Goal: Task Accomplishment & Management: Use online tool/utility

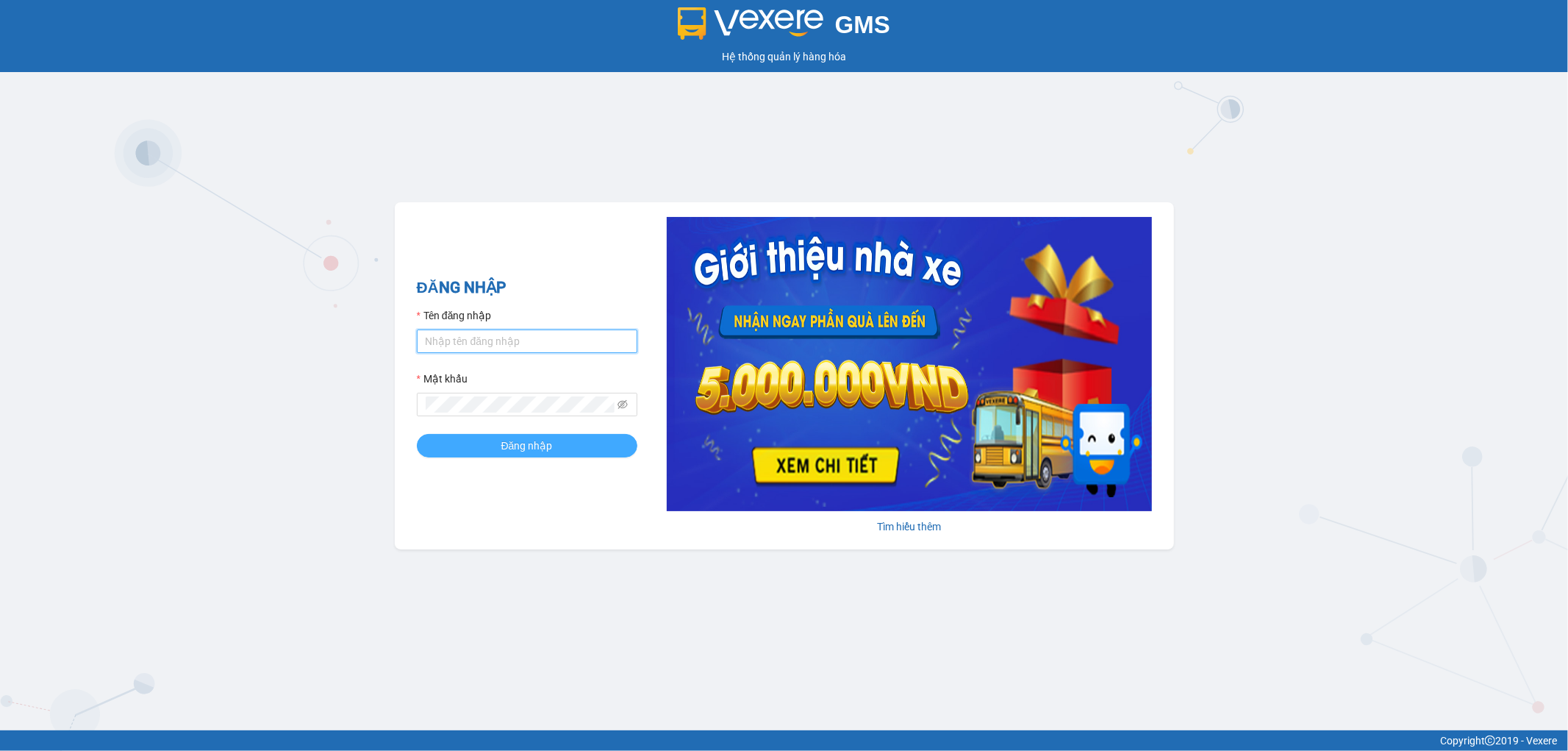
type input "thangvd_vplu.saoviet"
click at [491, 450] on button "Đăng nhập" at bounding box center [527, 446] width 220 height 24
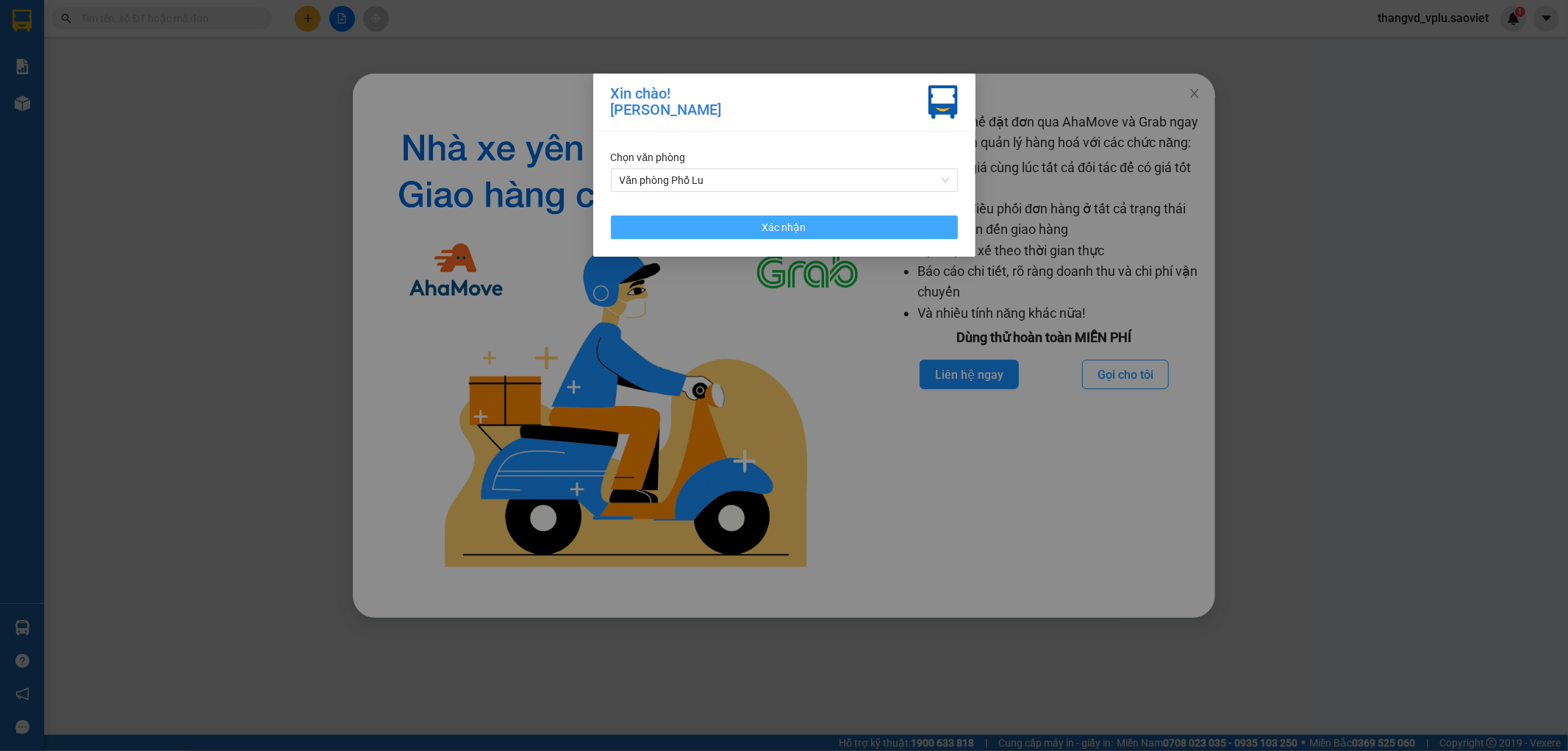
click at [746, 231] on button "Xác nhận" at bounding box center [784, 227] width 347 height 24
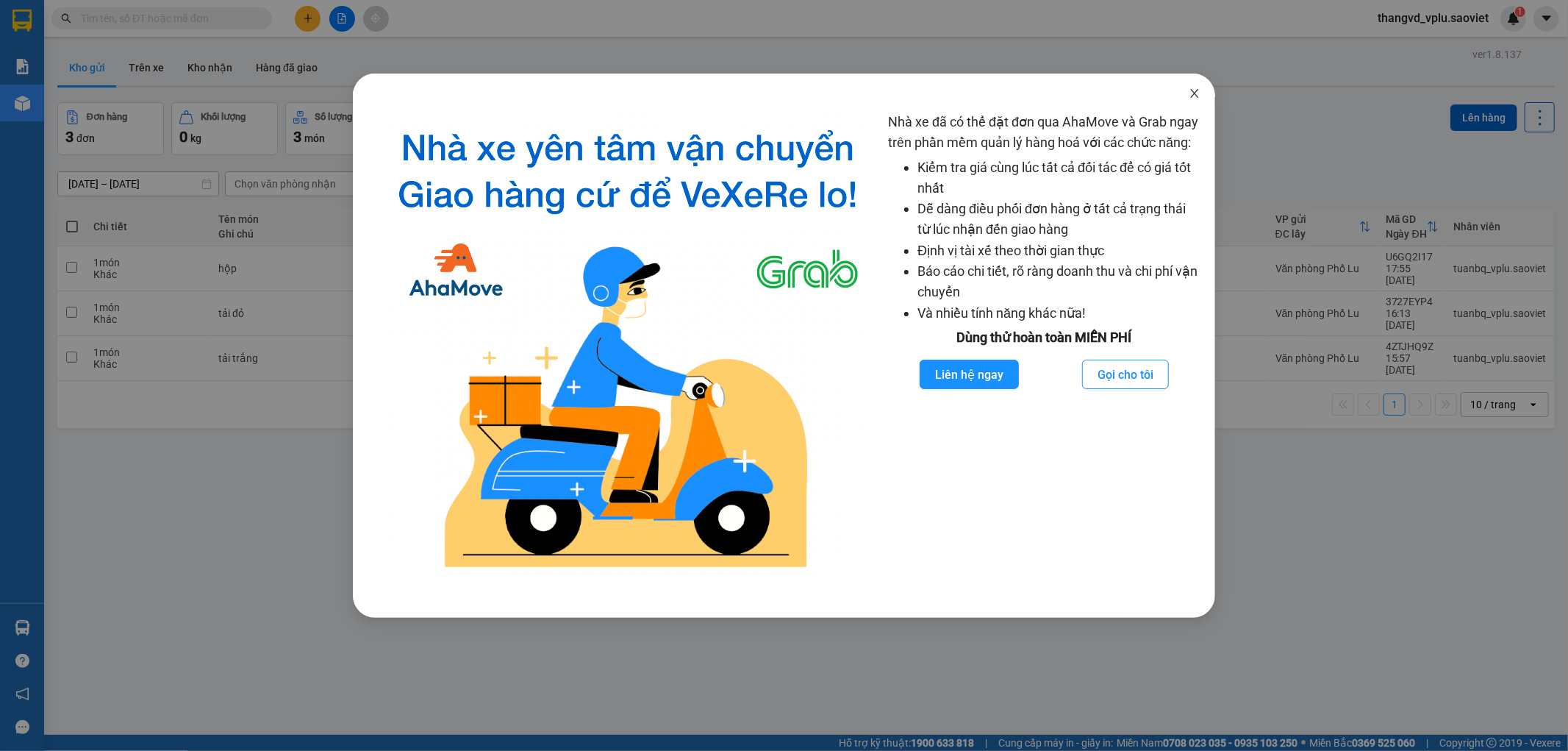
click at [1195, 91] on icon "close" at bounding box center [1195, 93] width 12 height 12
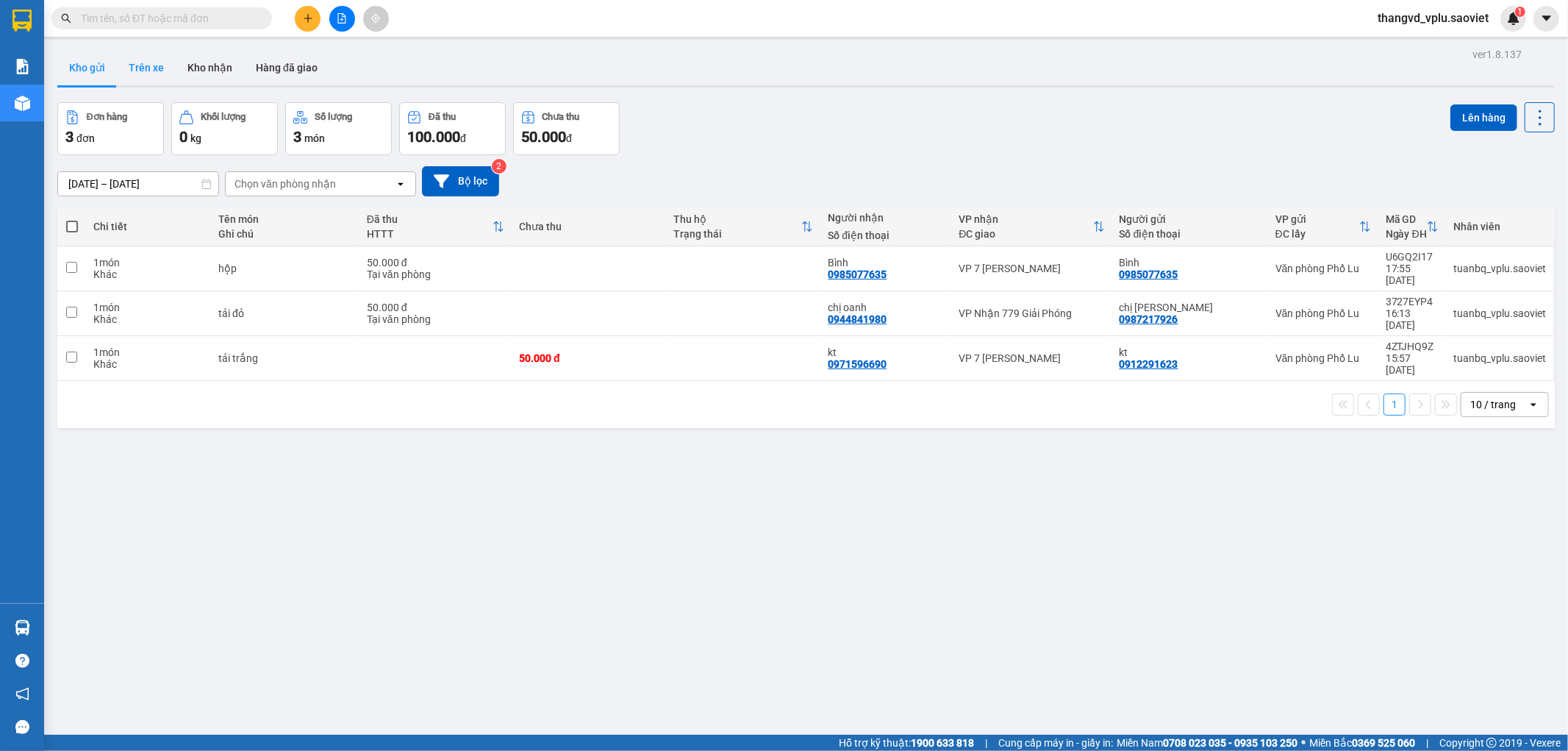
click at [160, 62] on button "Trên xe" at bounding box center [146, 67] width 59 height 35
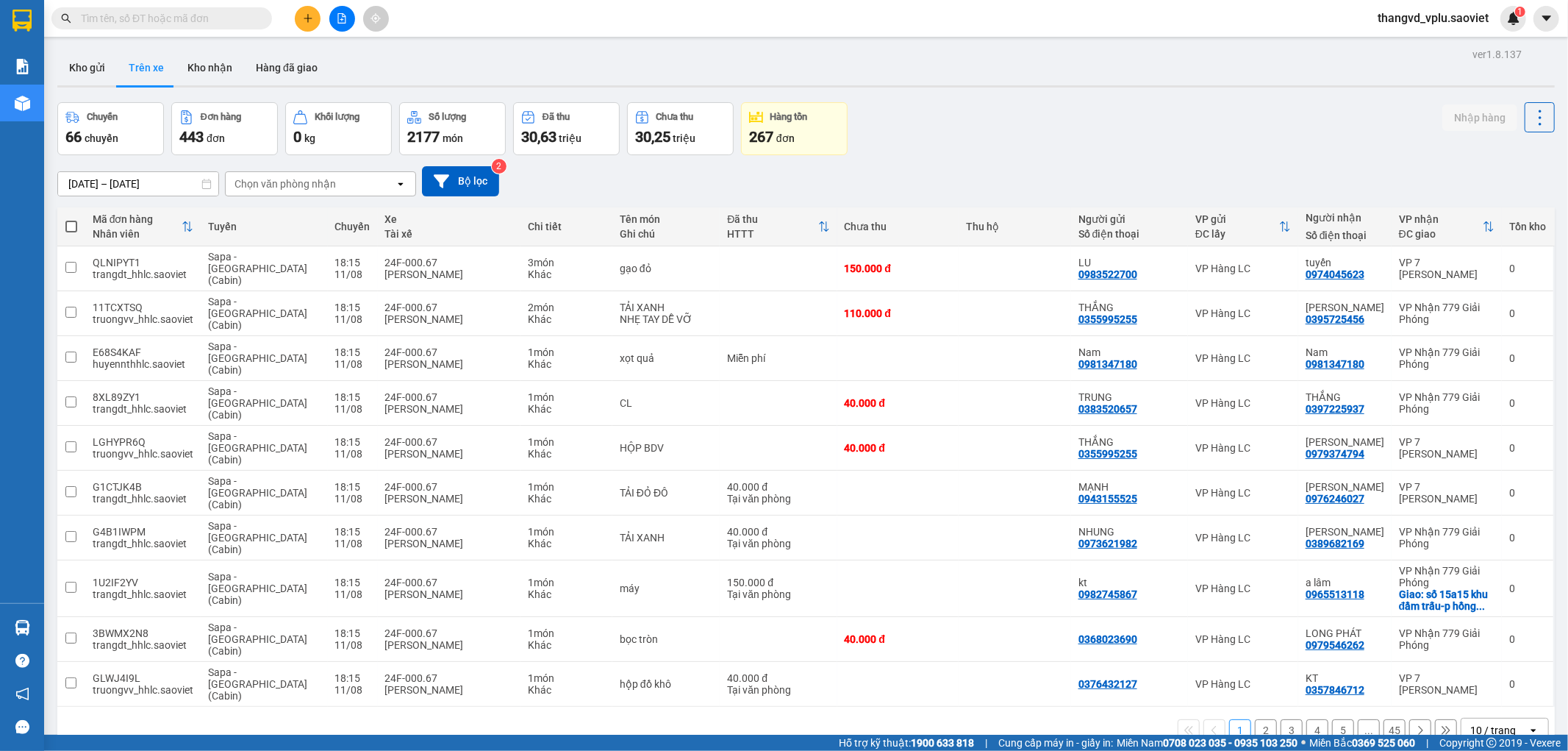
click at [299, 187] on div "Chọn văn phòng nhận" at bounding box center [285, 184] width 102 height 15
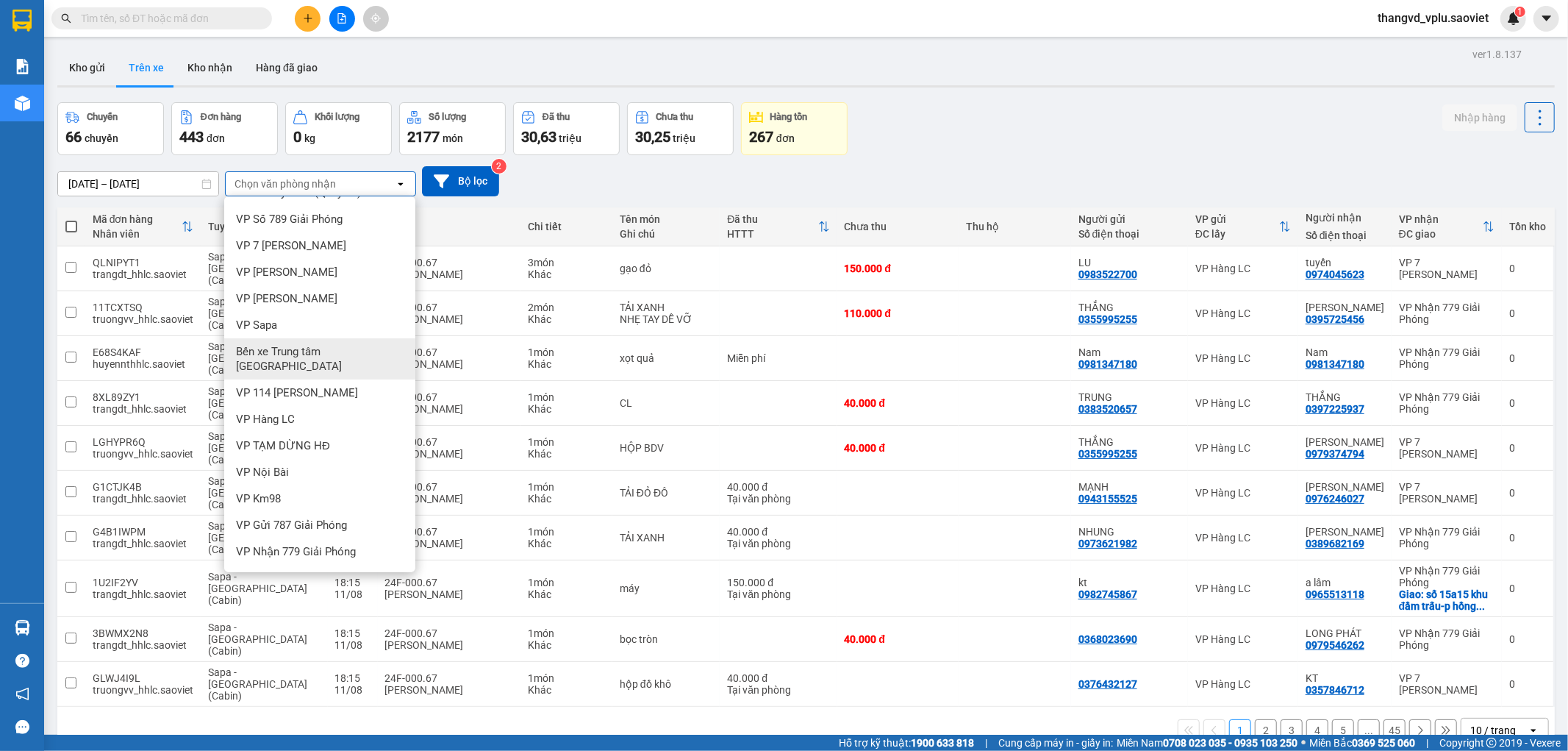
scroll to position [32, 0]
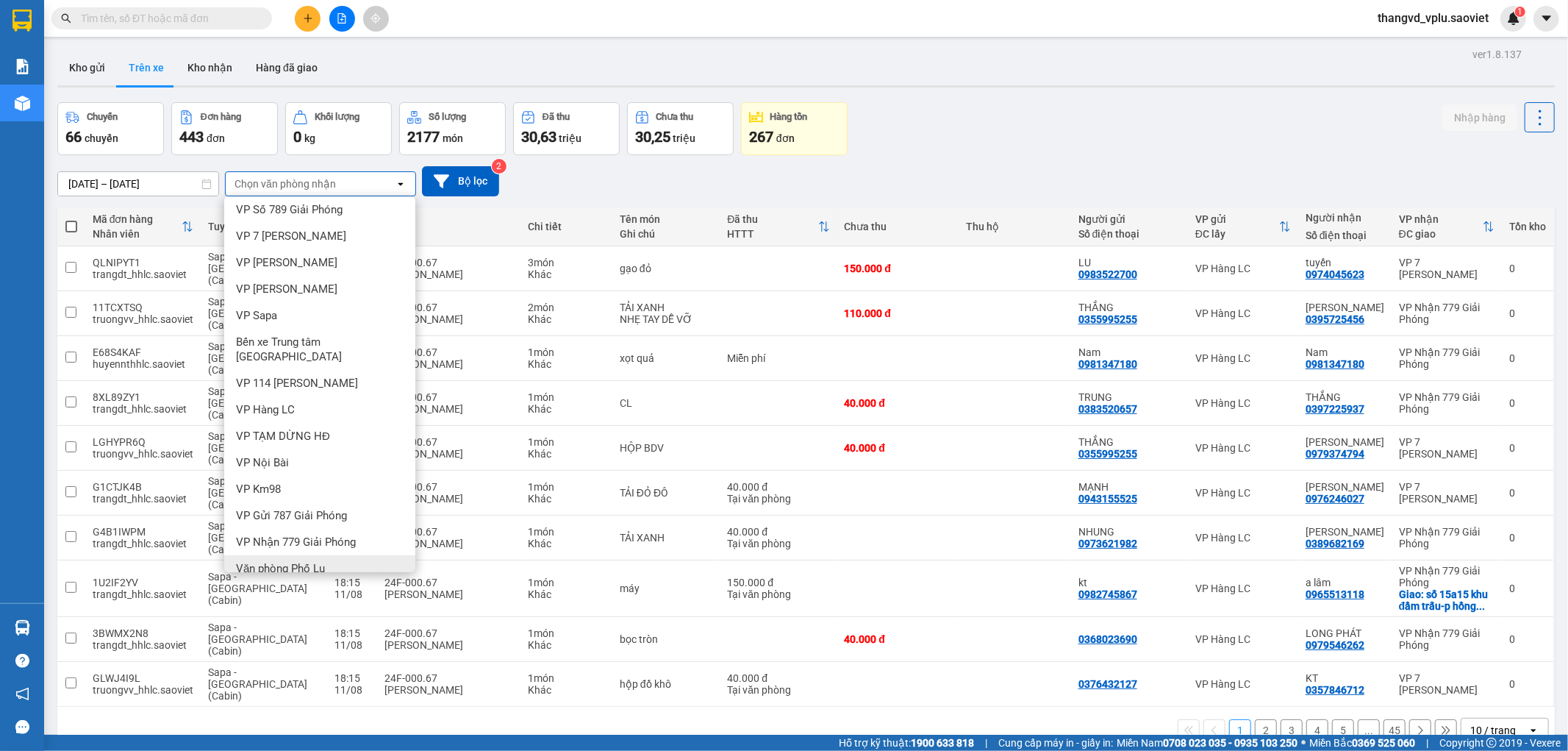
click at [298, 561] on span "Văn phòng Phố Lu" at bounding box center [280, 568] width 89 height 15
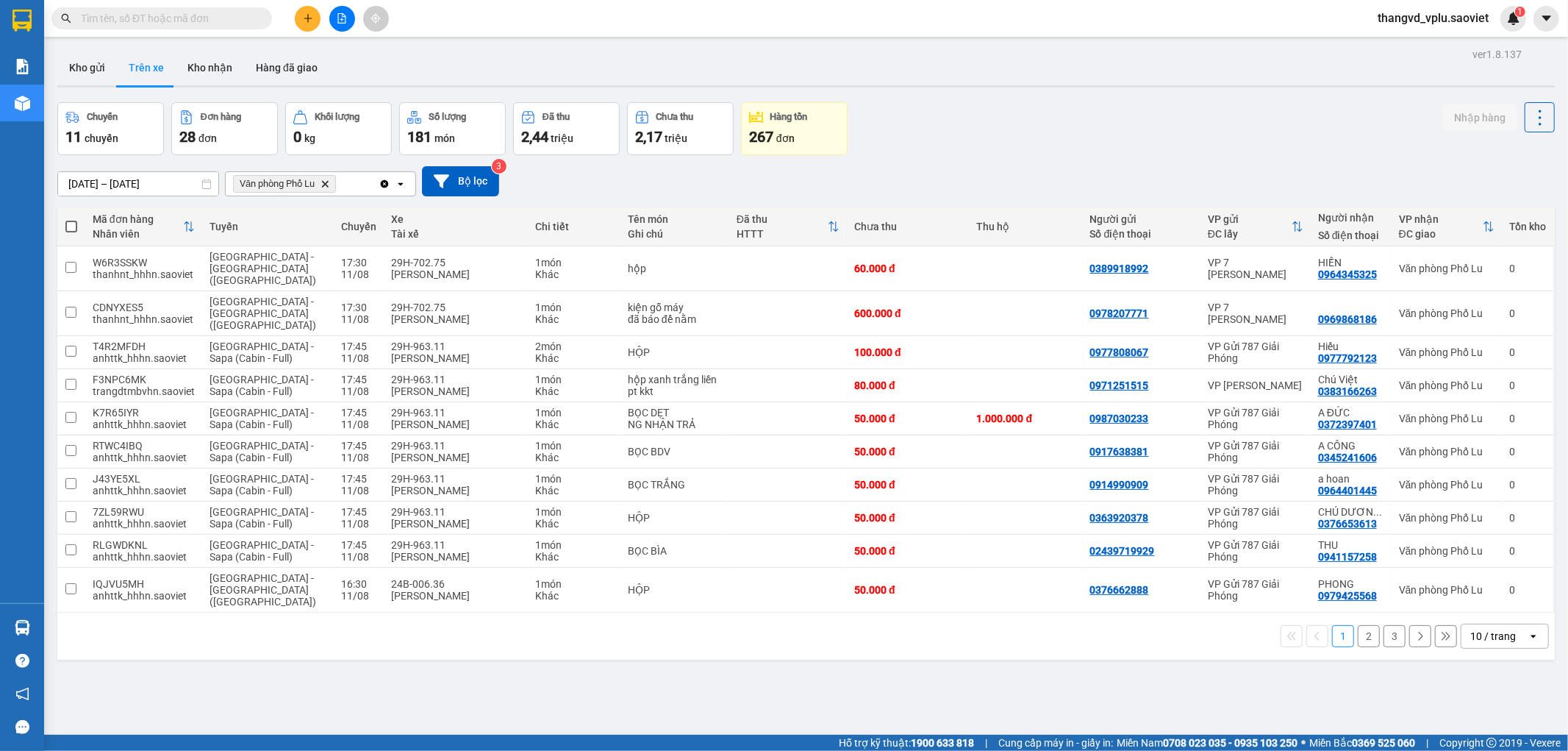
click at [1384, 625] on button "3" at bounding box center [1395, 637] width 22 height 22
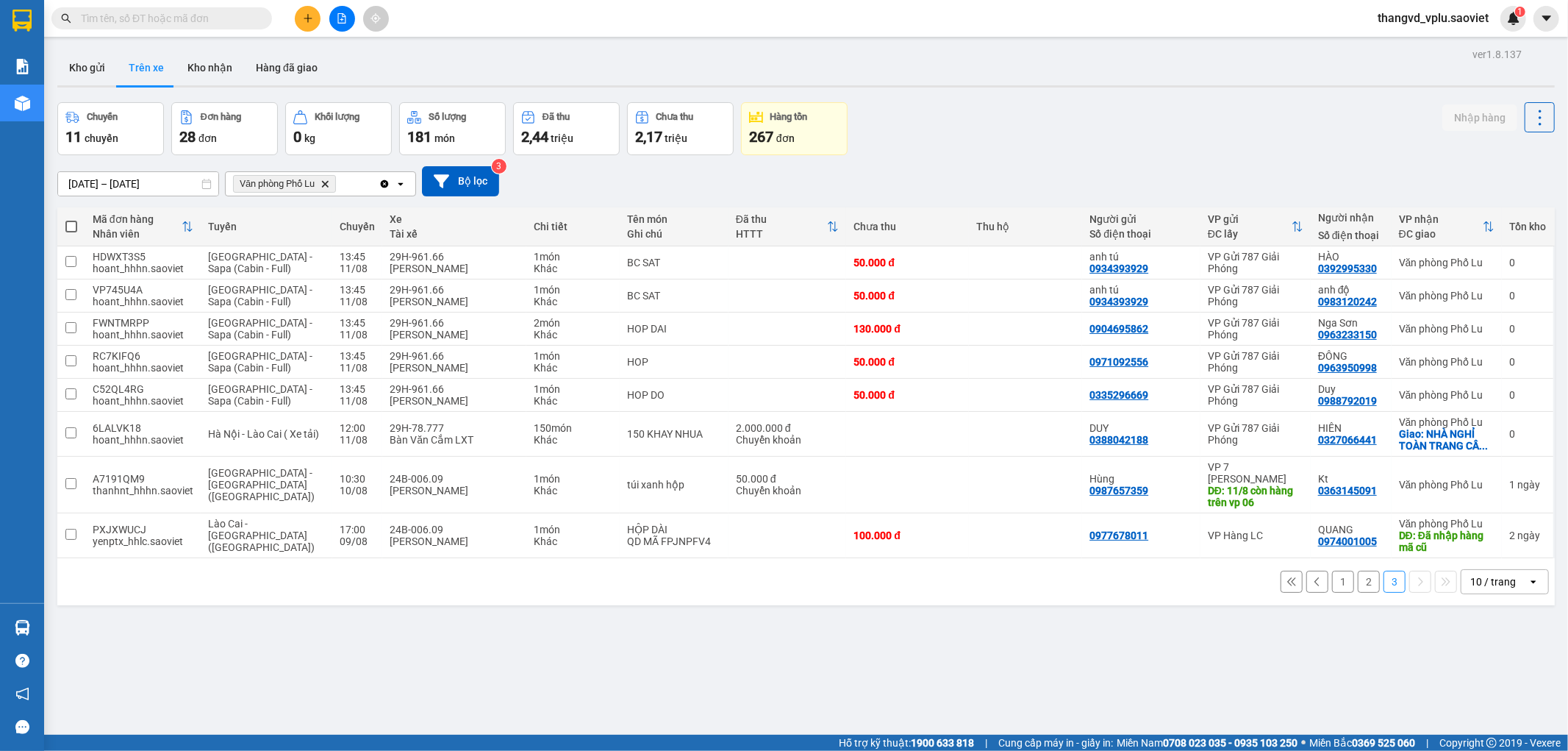
click at [1358, 579] on button "2" at bounding box center [1369, 582] width 22 height 22
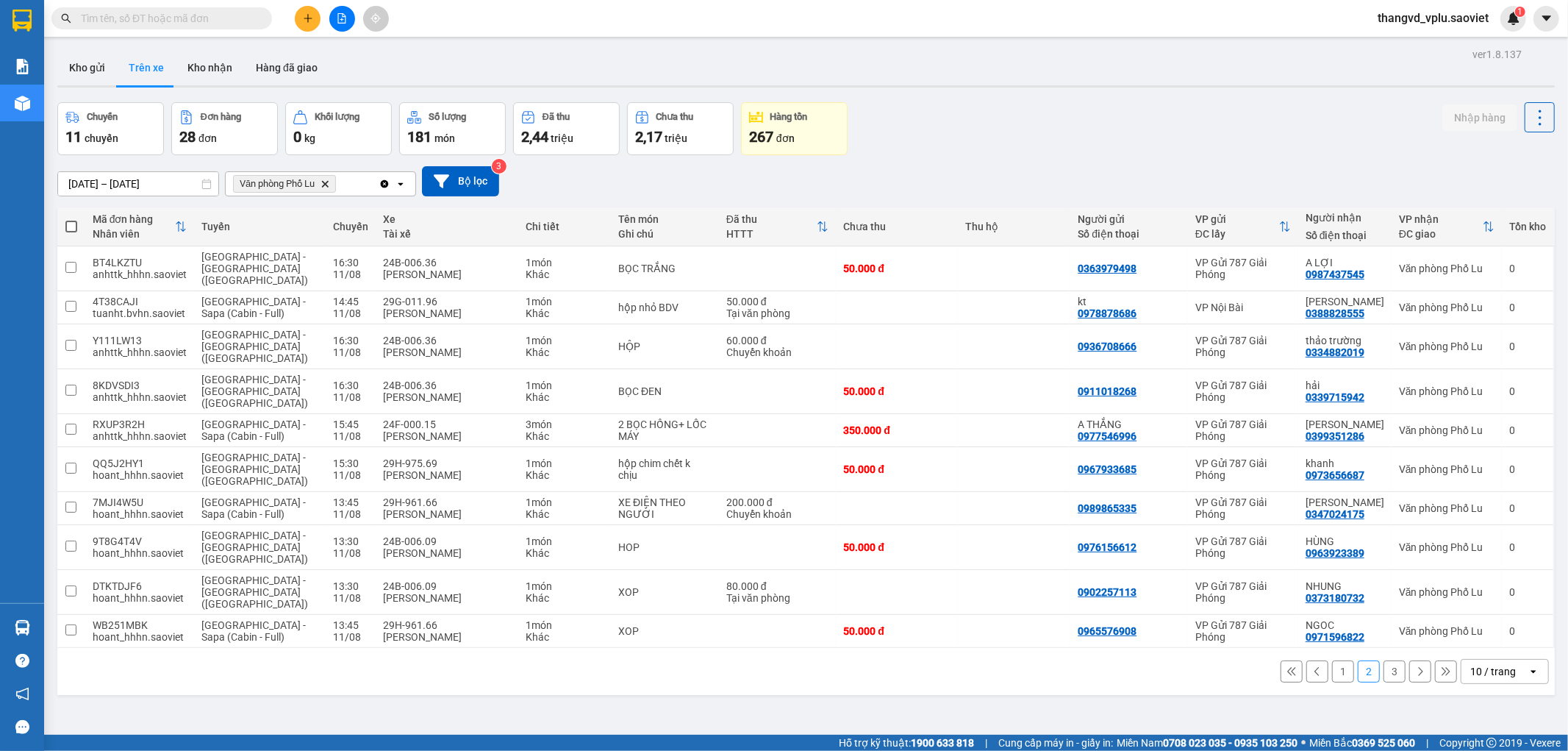
click at [1332, 660] on button "1" at bounding box center [1343, 672] width 22 height 22
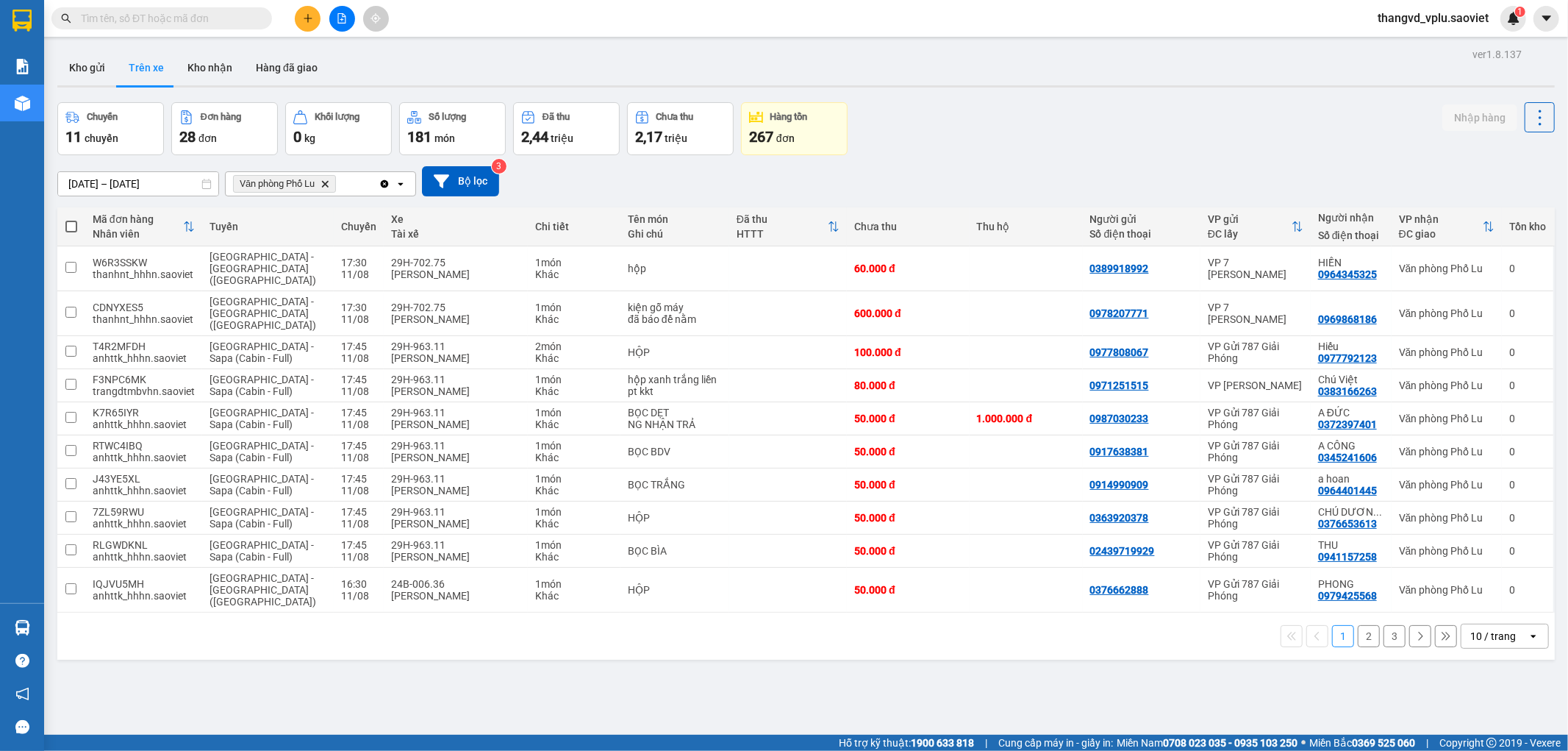
click at [1358, 625] on button "2" at bounding box center [1369, 637] width 22 height 22
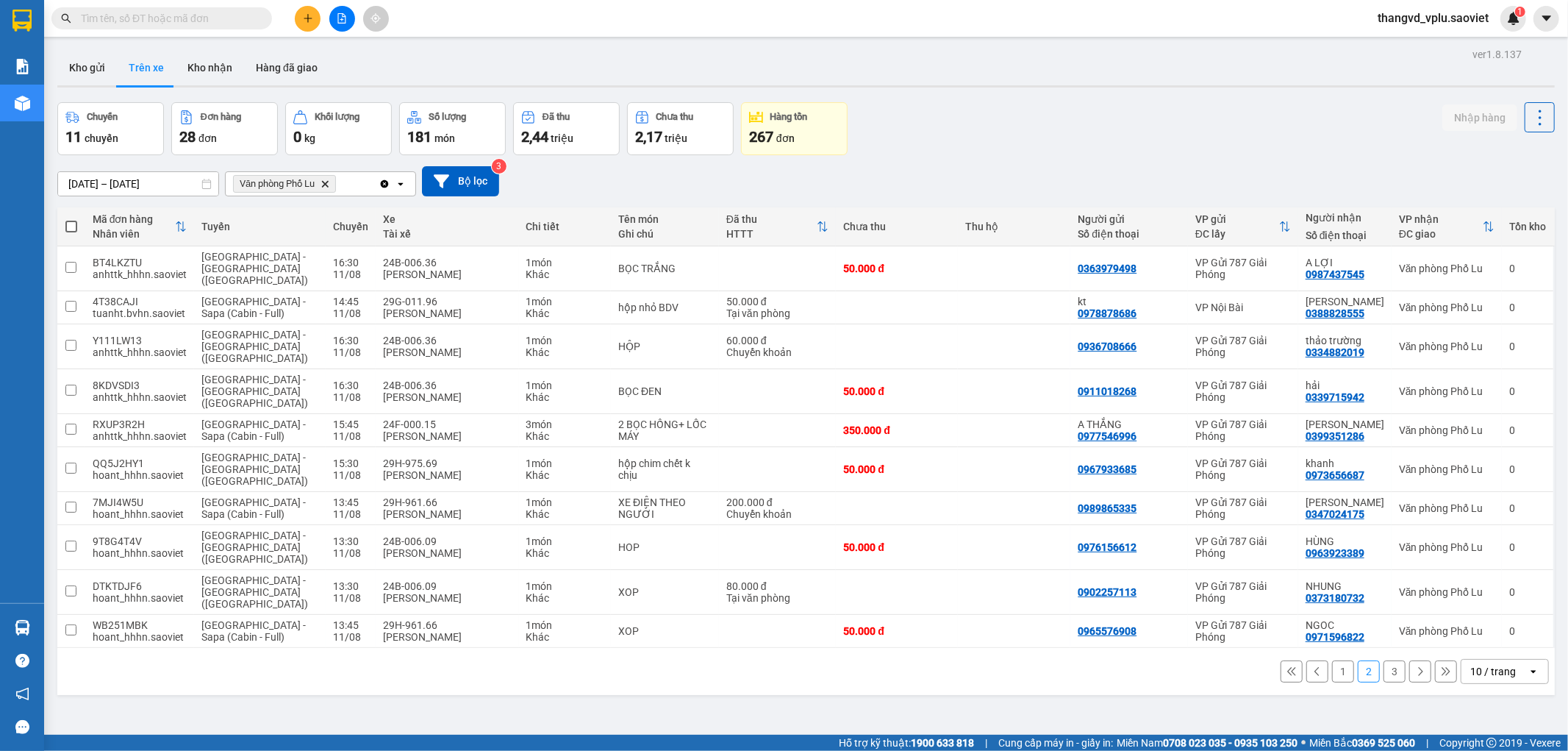
click at [1332, 660] on button "1" at bounding box center [1343, 672] width 22 height 22
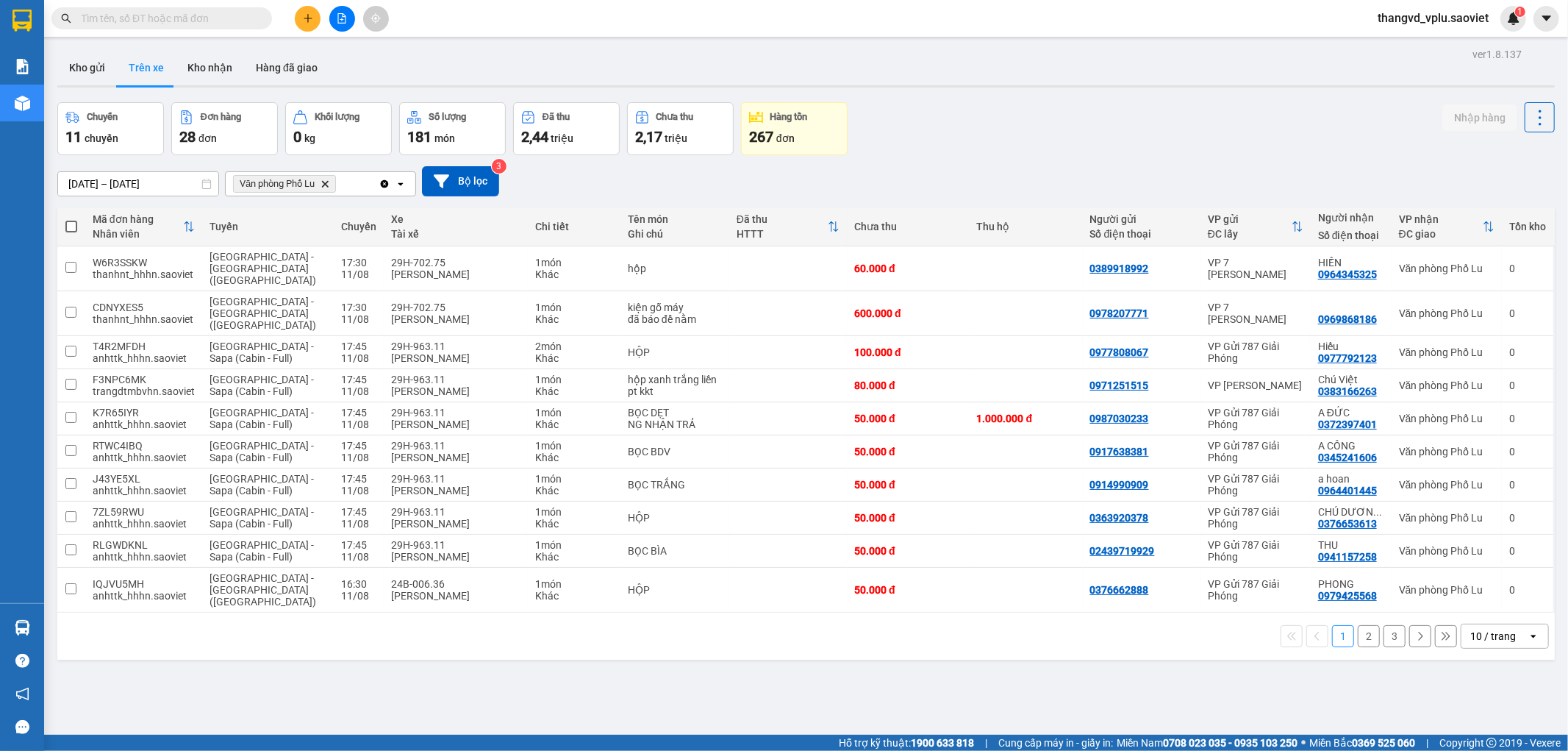
click at [1384, 625] on button "3" at bounding box center [1395, 637] width 22 height 22
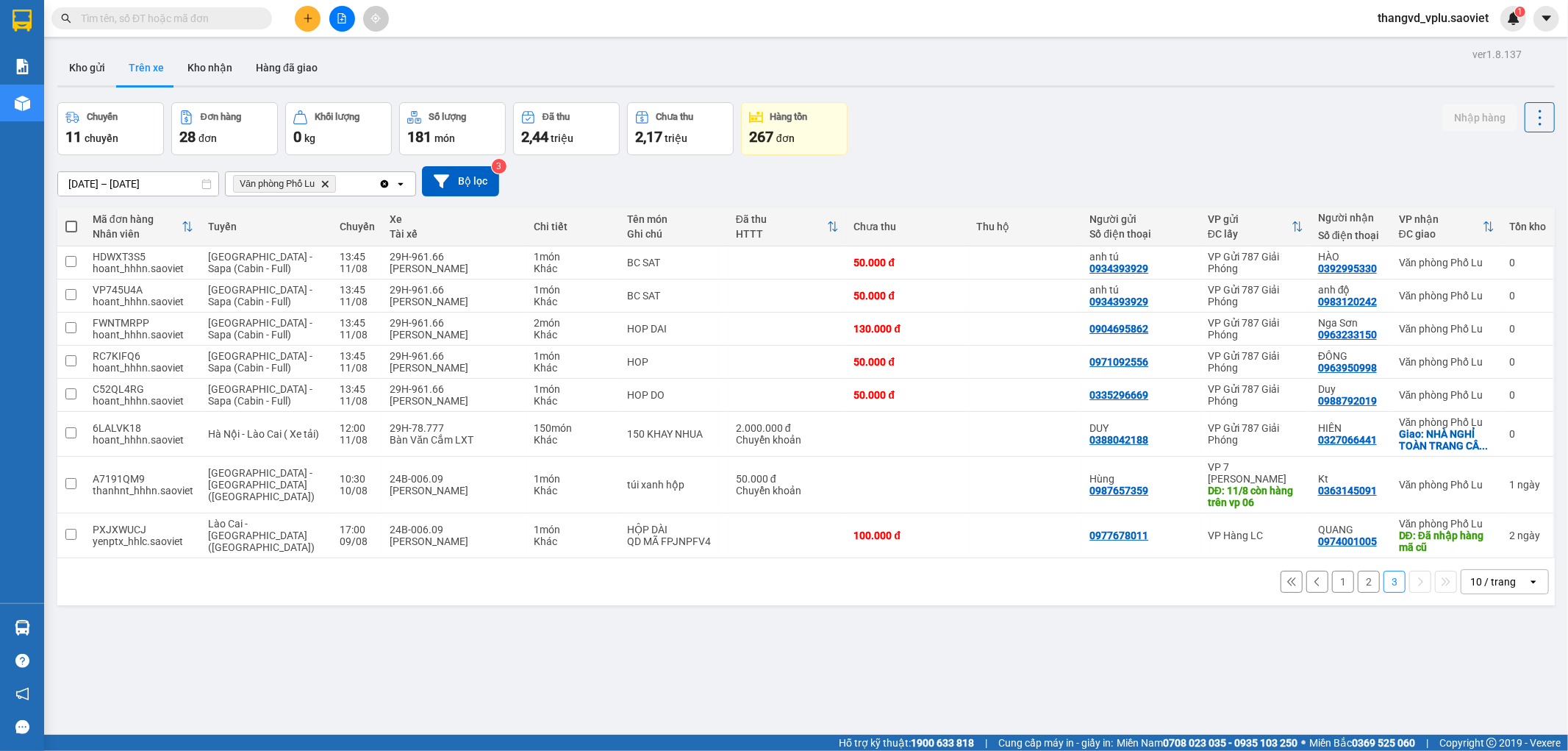
click at [145, 187] on input "[DATE] – [DATE]" at bounding box center [138, 184] width 161 height 24
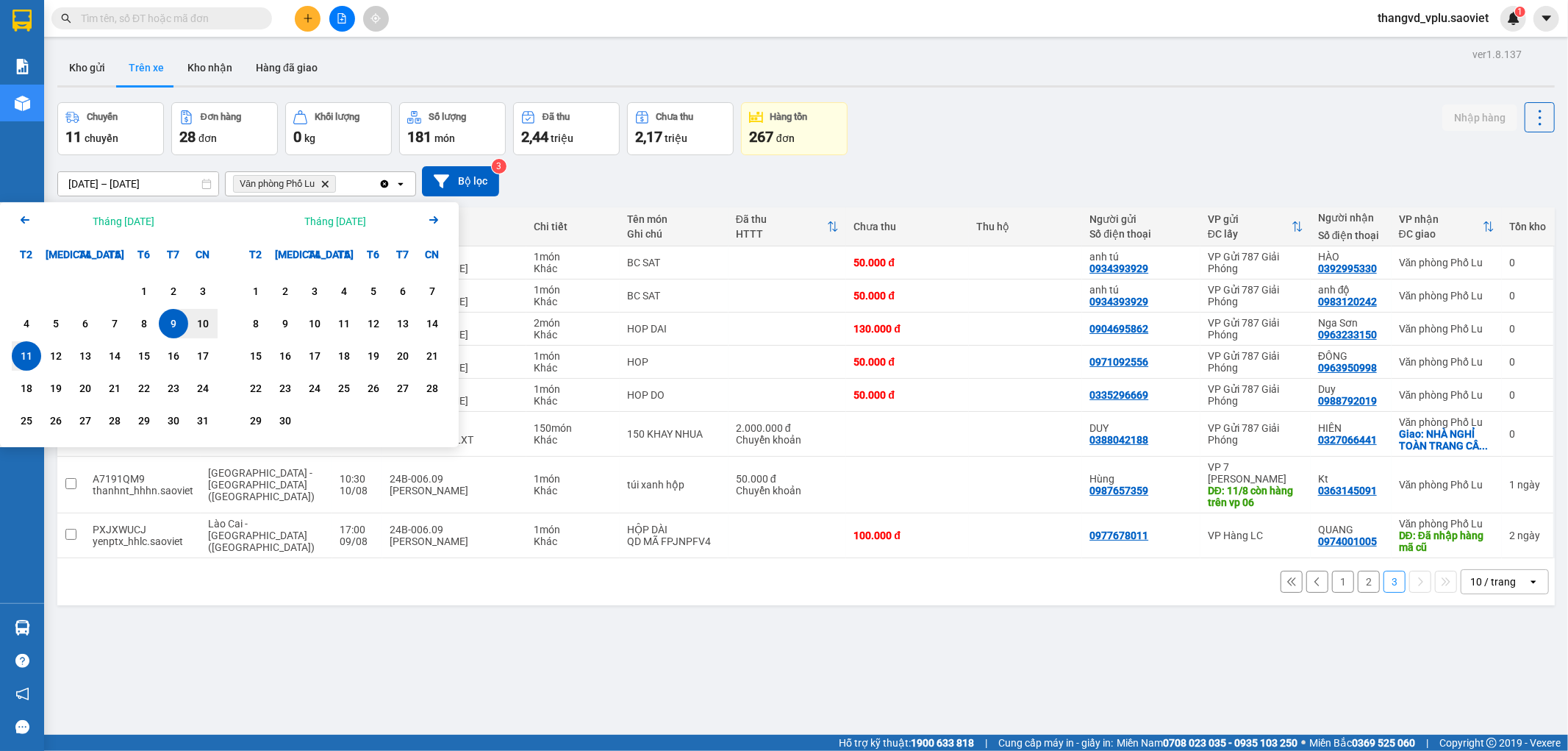
click at [27, 353] on div "11" at bounding box center [26, 355] width 20 height 18
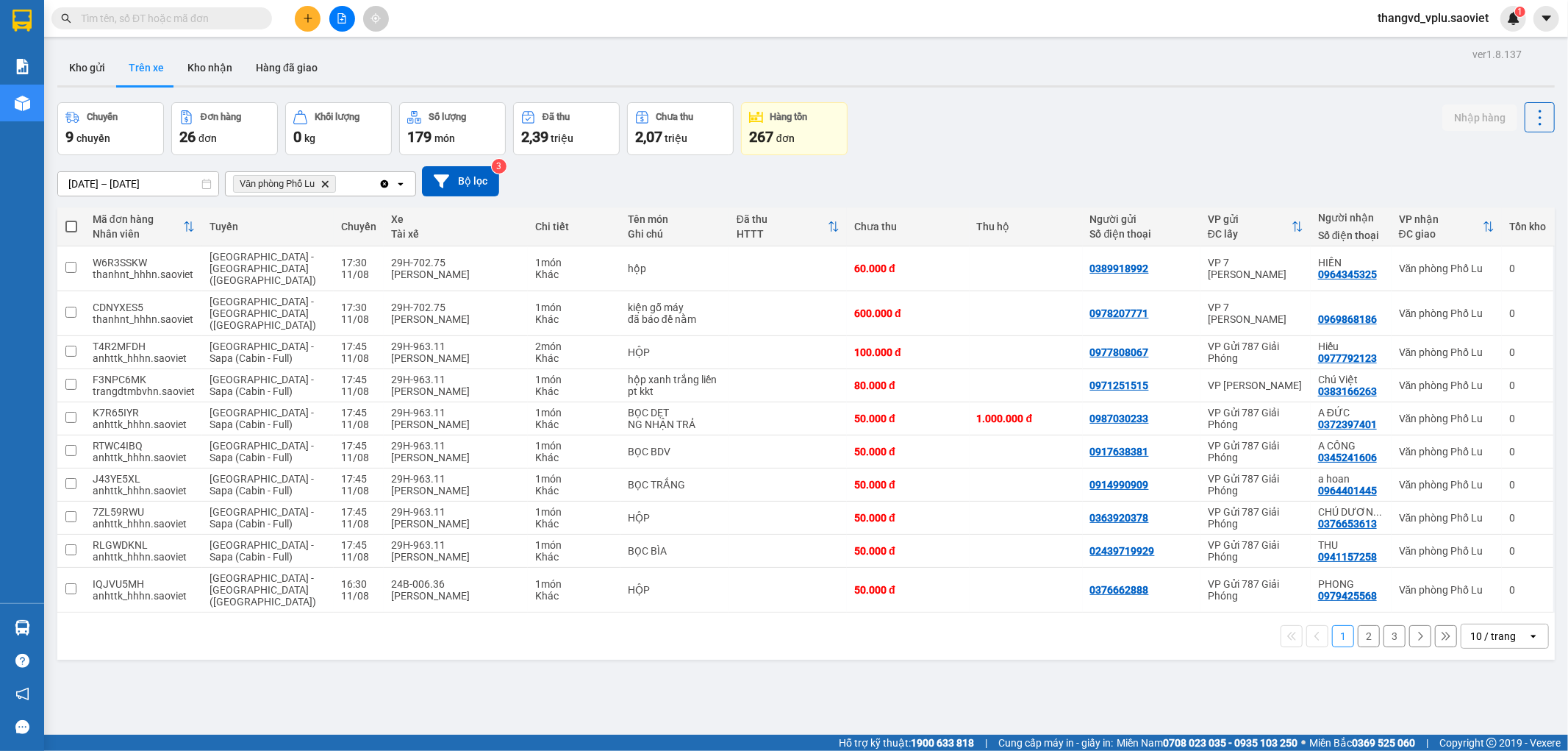
click at [1384, 625] on button "3" at bounding box center [1395, 637] width 22 height 22
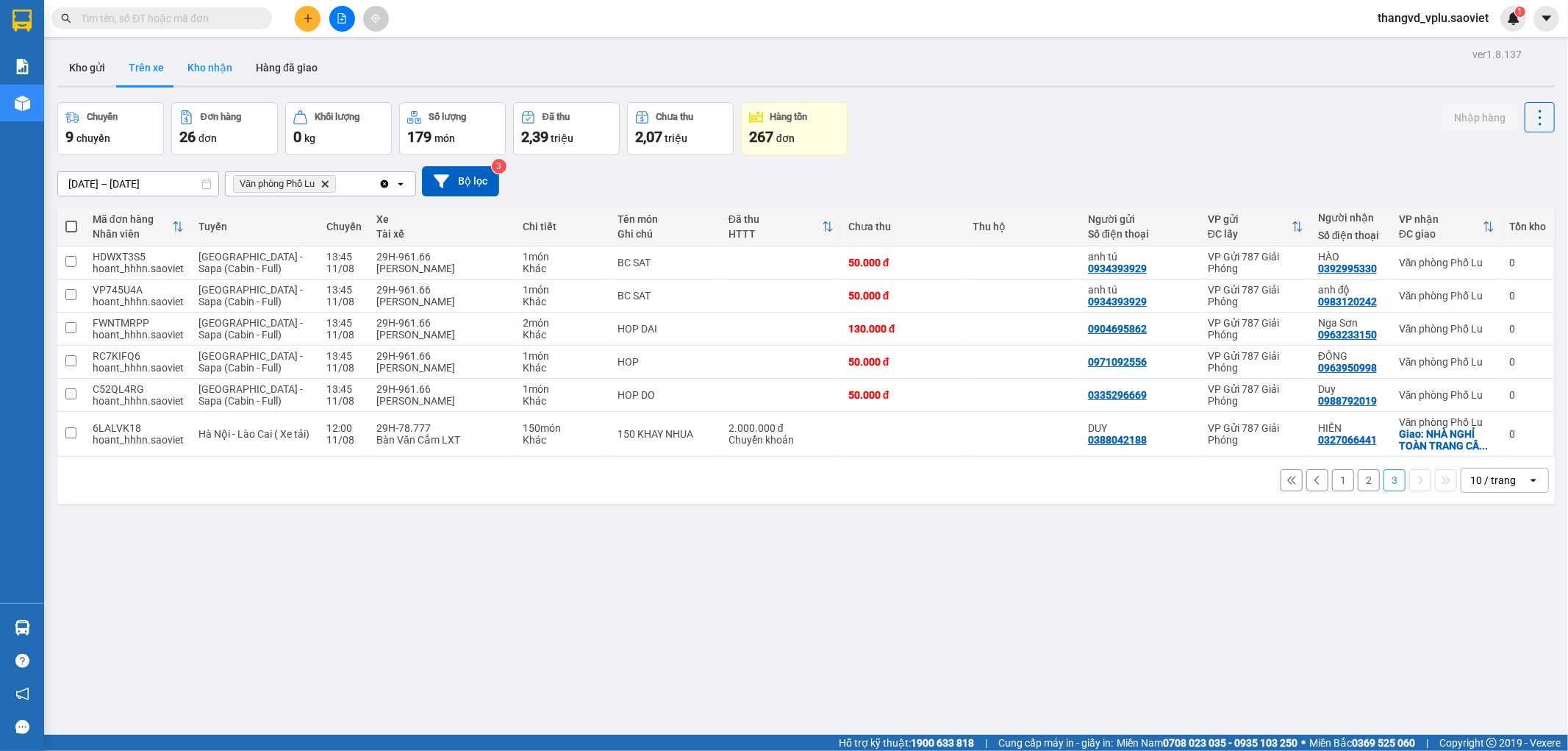
click at [236, 73] on button "Kho nhận" at bounding box center [210, 67] width 68 height 35
type input "[DATE] – [DATE]"
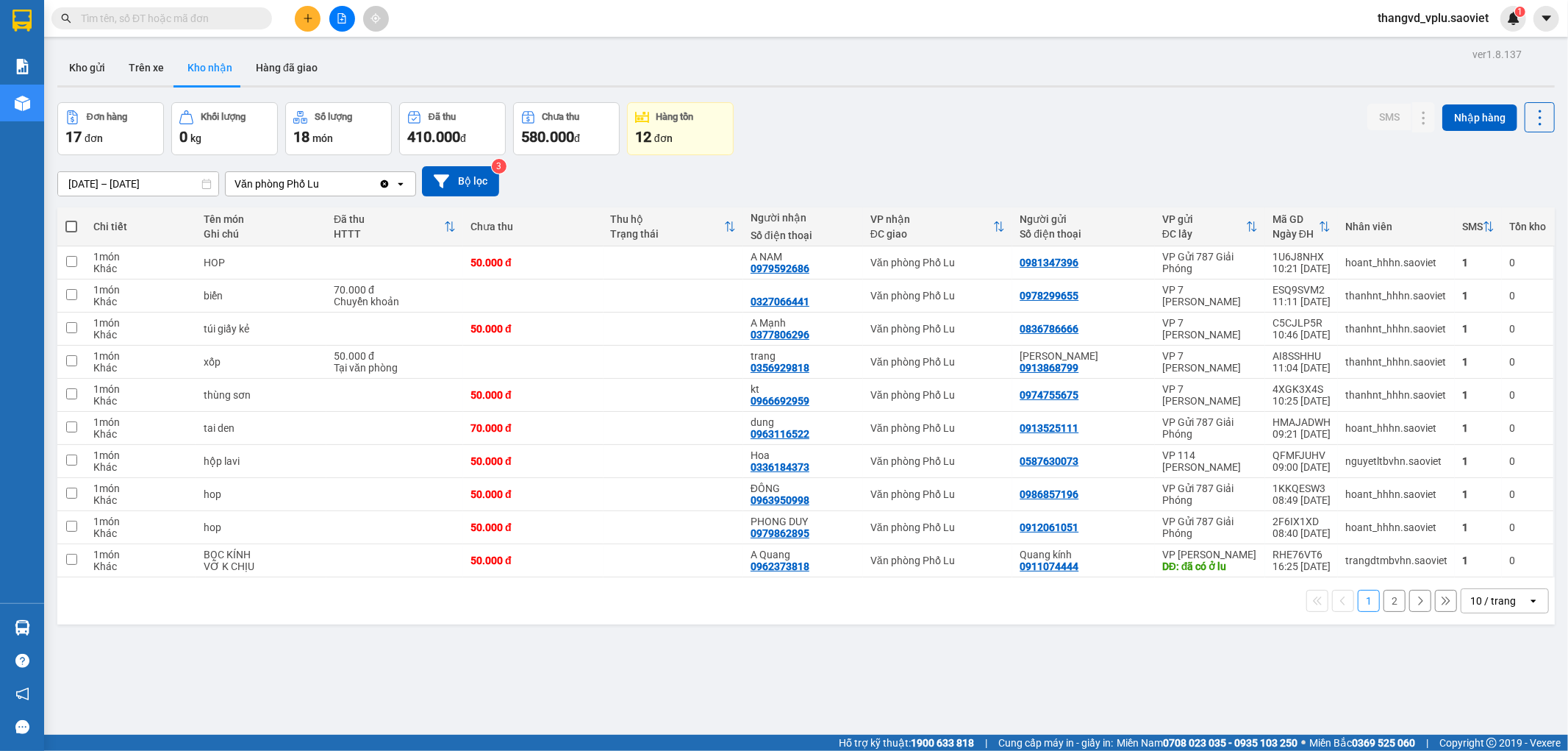
click at [1385, 603] on button "2" at bounding box center [1395, 601] width 22 height 22
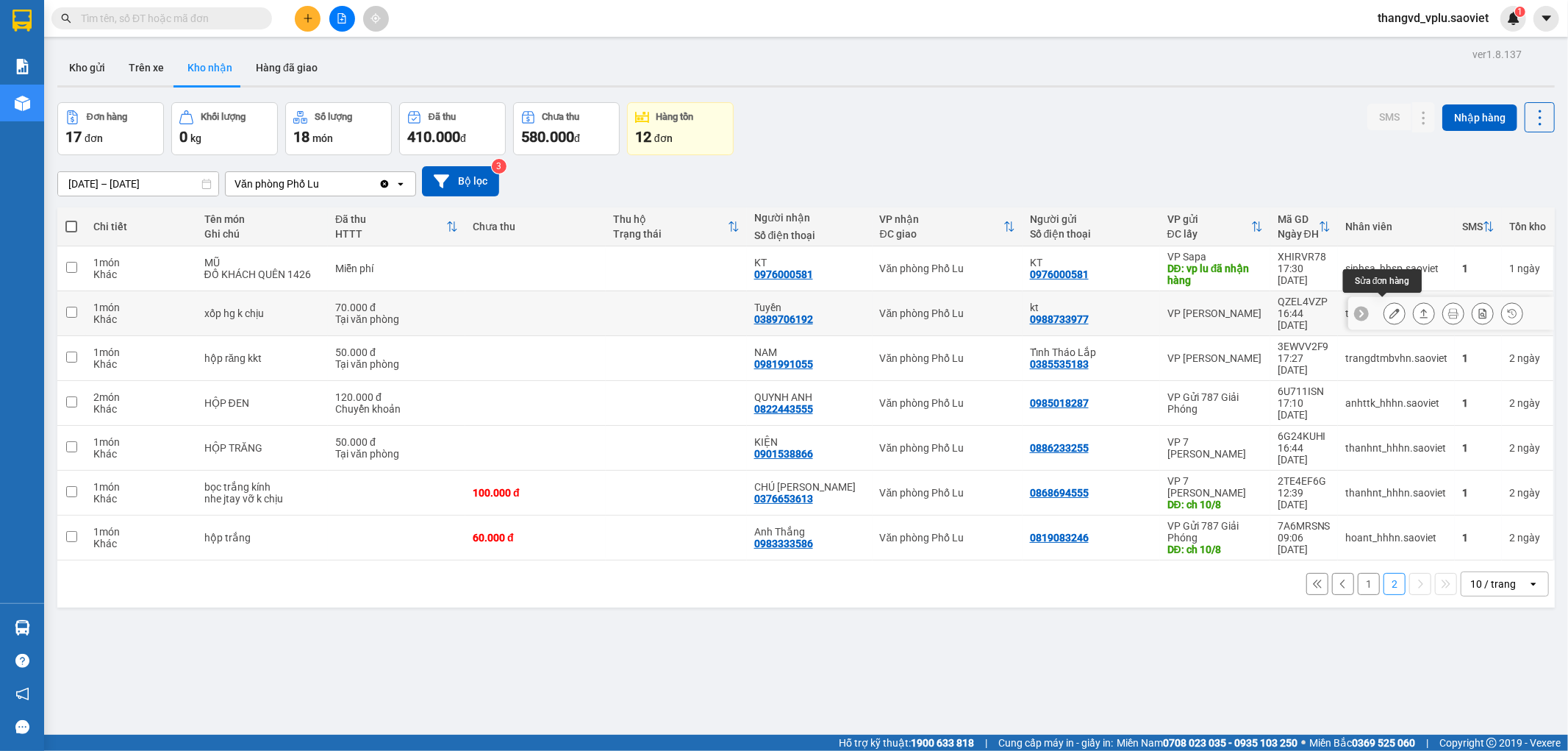
click at [1390, 313] on icon at bounding box center [1395, 314] width 10 height 10
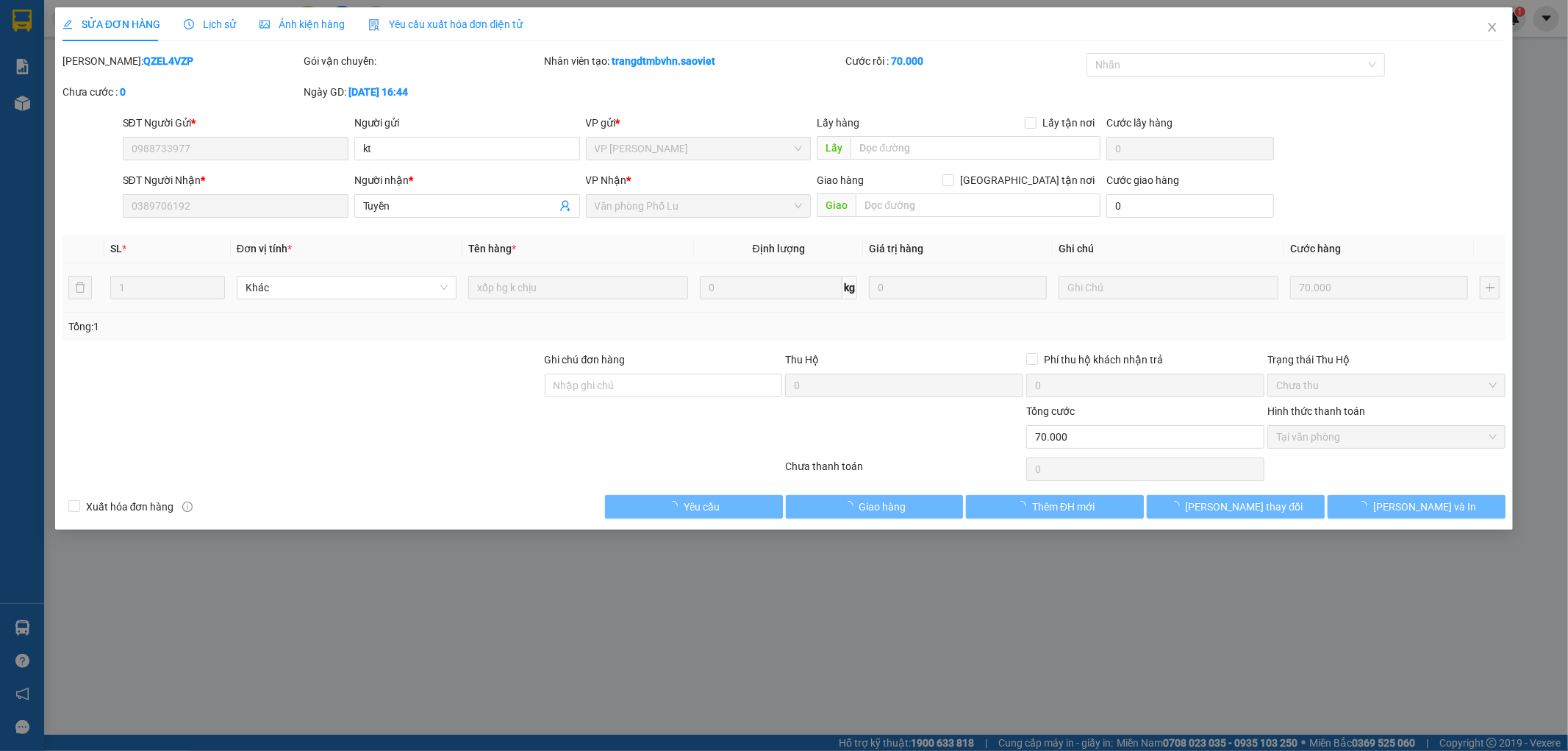
type input "0988733977"
type input "kt"
type input "0389706192"
type input "Tuyền"
type input "70.000"
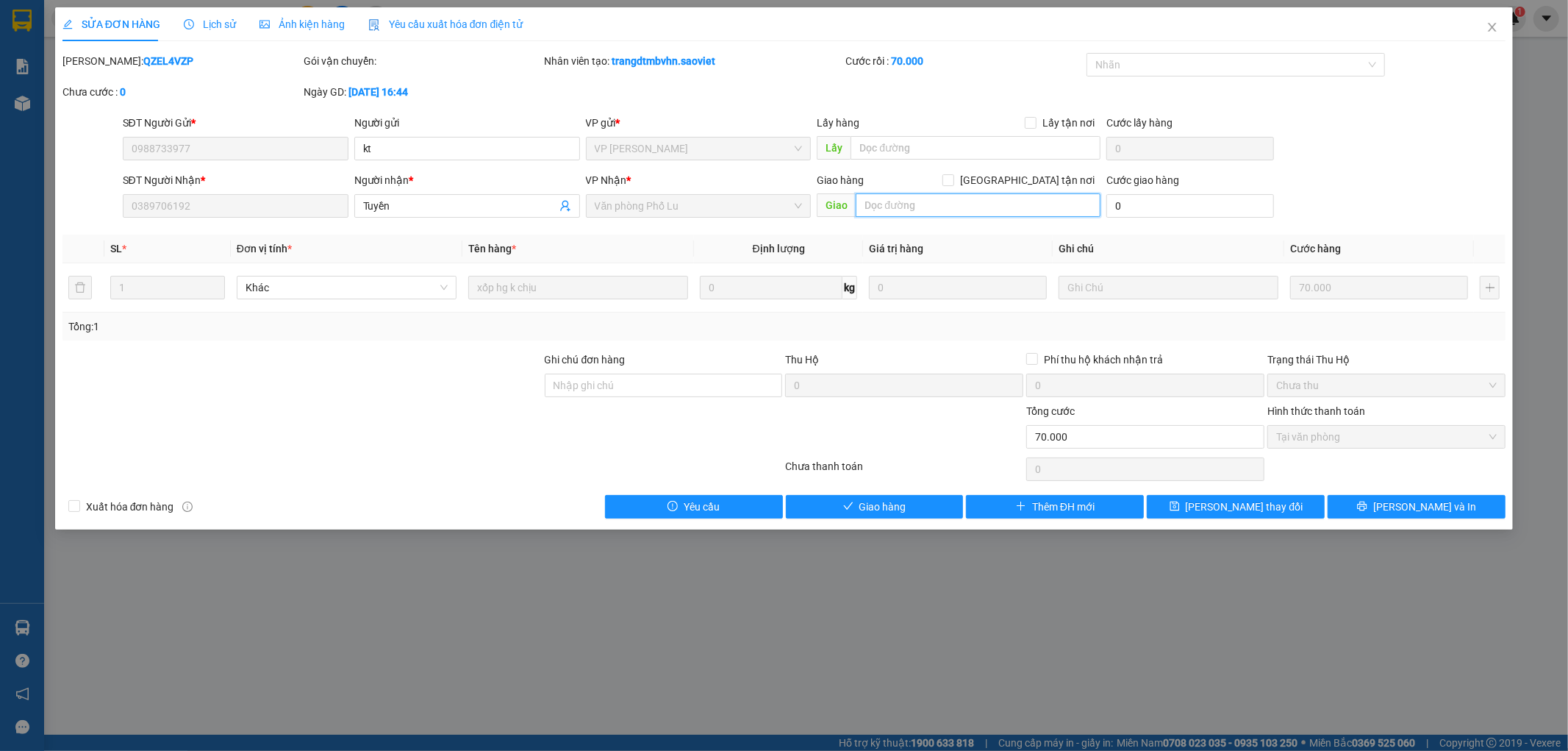
click at [886, 199] on input "text" at bounding box center [978, 205] width 245 height 24
type input "D"
click at [902, 199] on input "text" at bounding box center [978, 205] width 245 height 24
type input "D"
type input "Đã làm mã quay đầu"
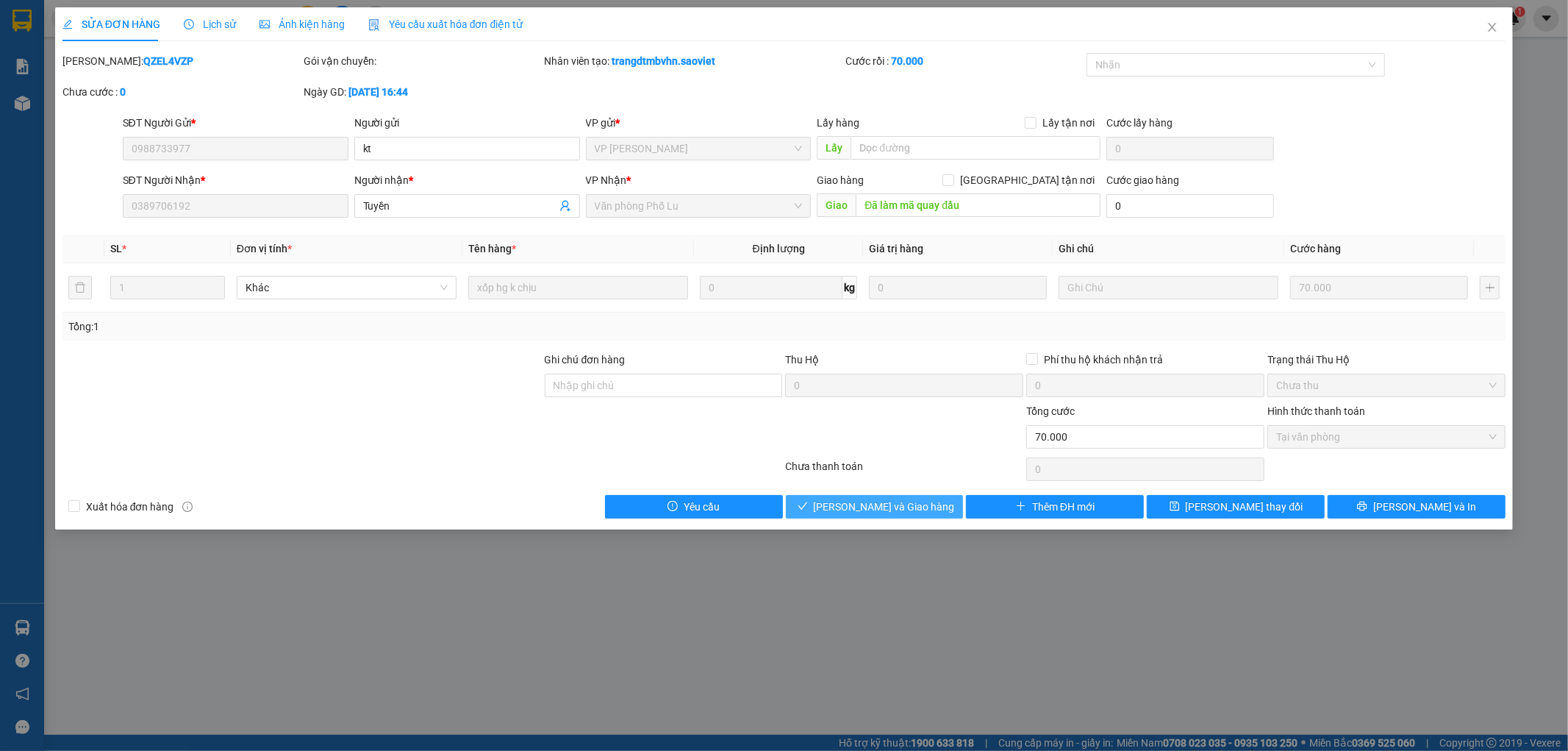
click at [890, 510] on span "[PERSON_NAME] và Giao hàng" at bounding box center [884, 507] width 141 height 16
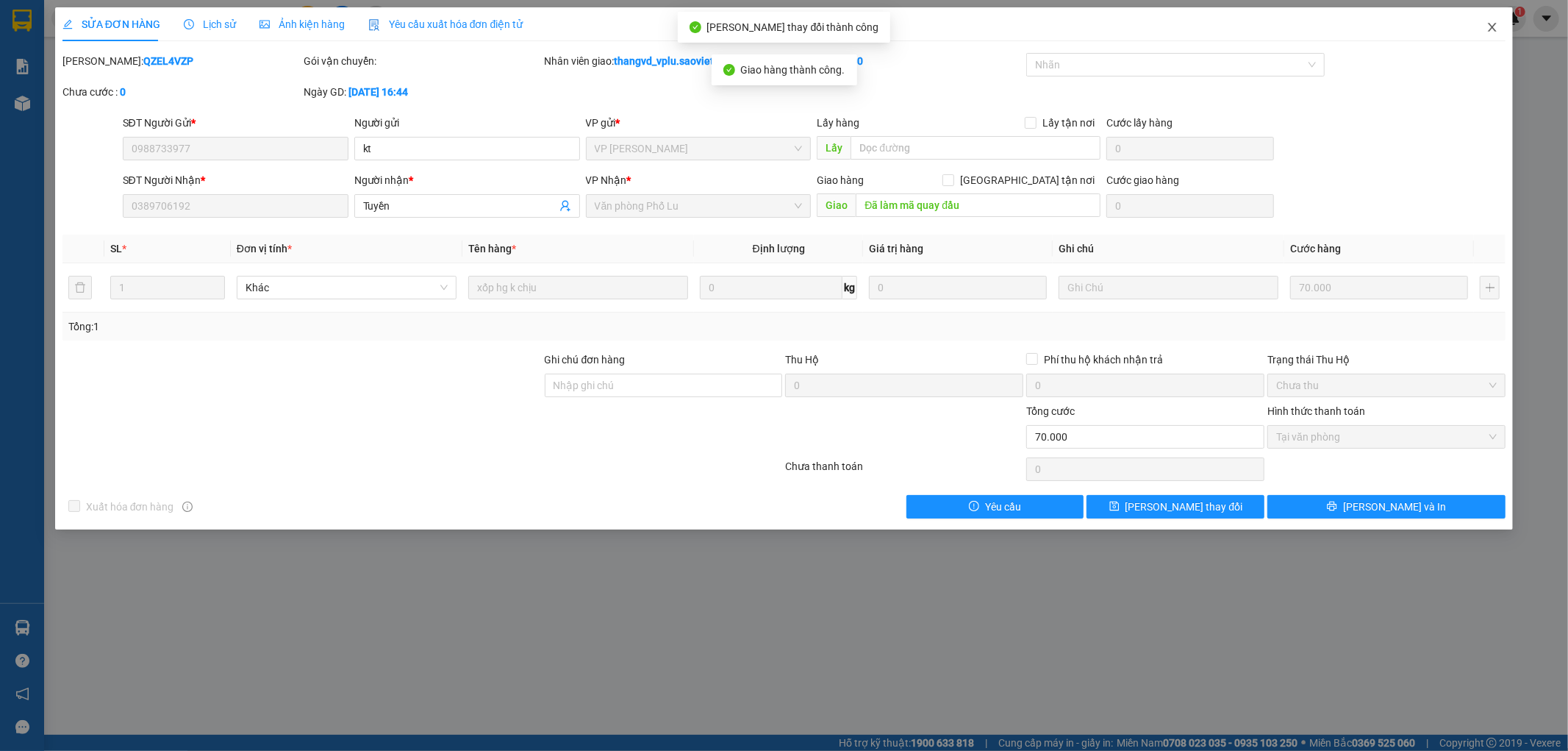
click at [1490, 24] on icon "close" at bounding box center [1492, 27] width 12 height 12
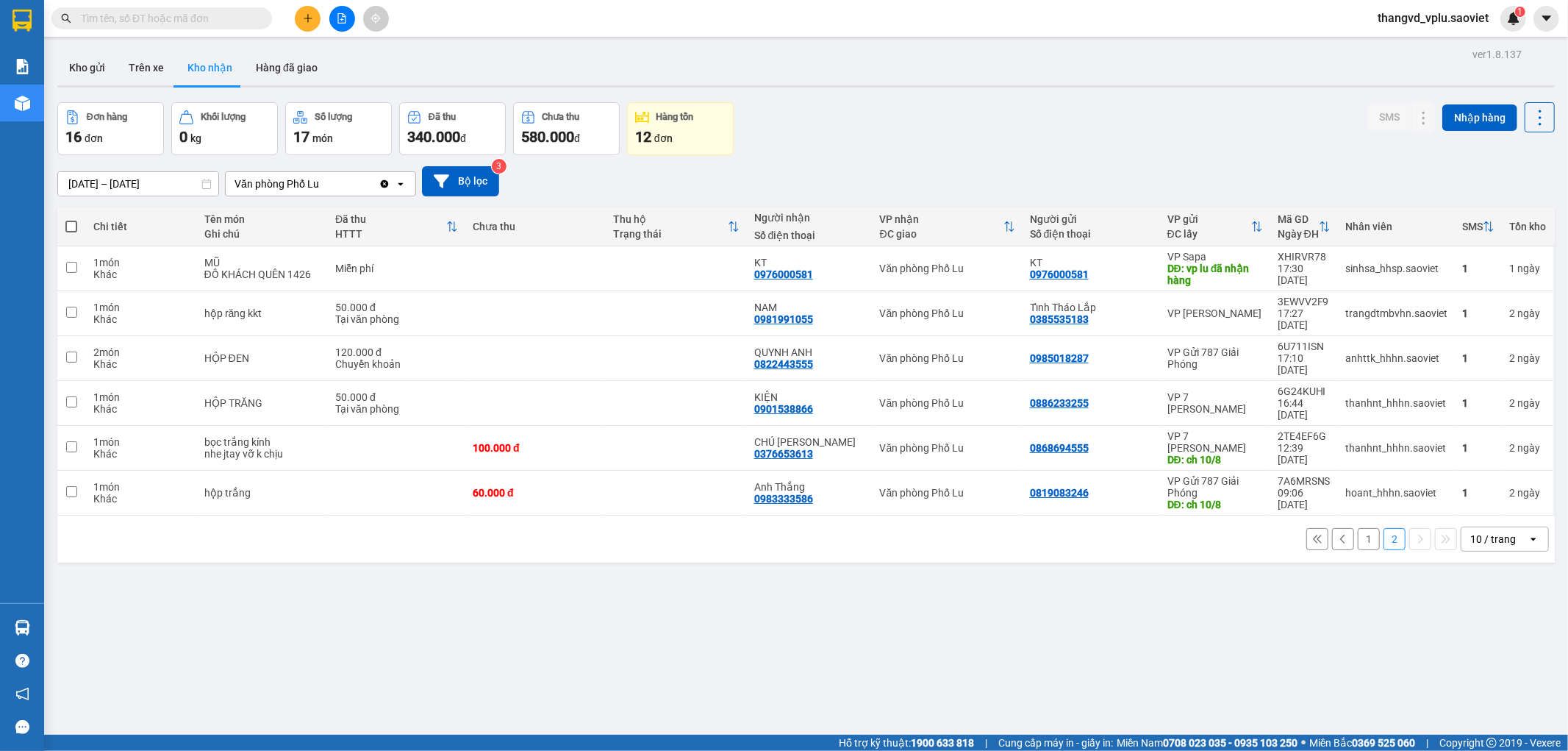
click at [1358, 528] on button "1" at bounding box center [1369, 539] width 22 height 22
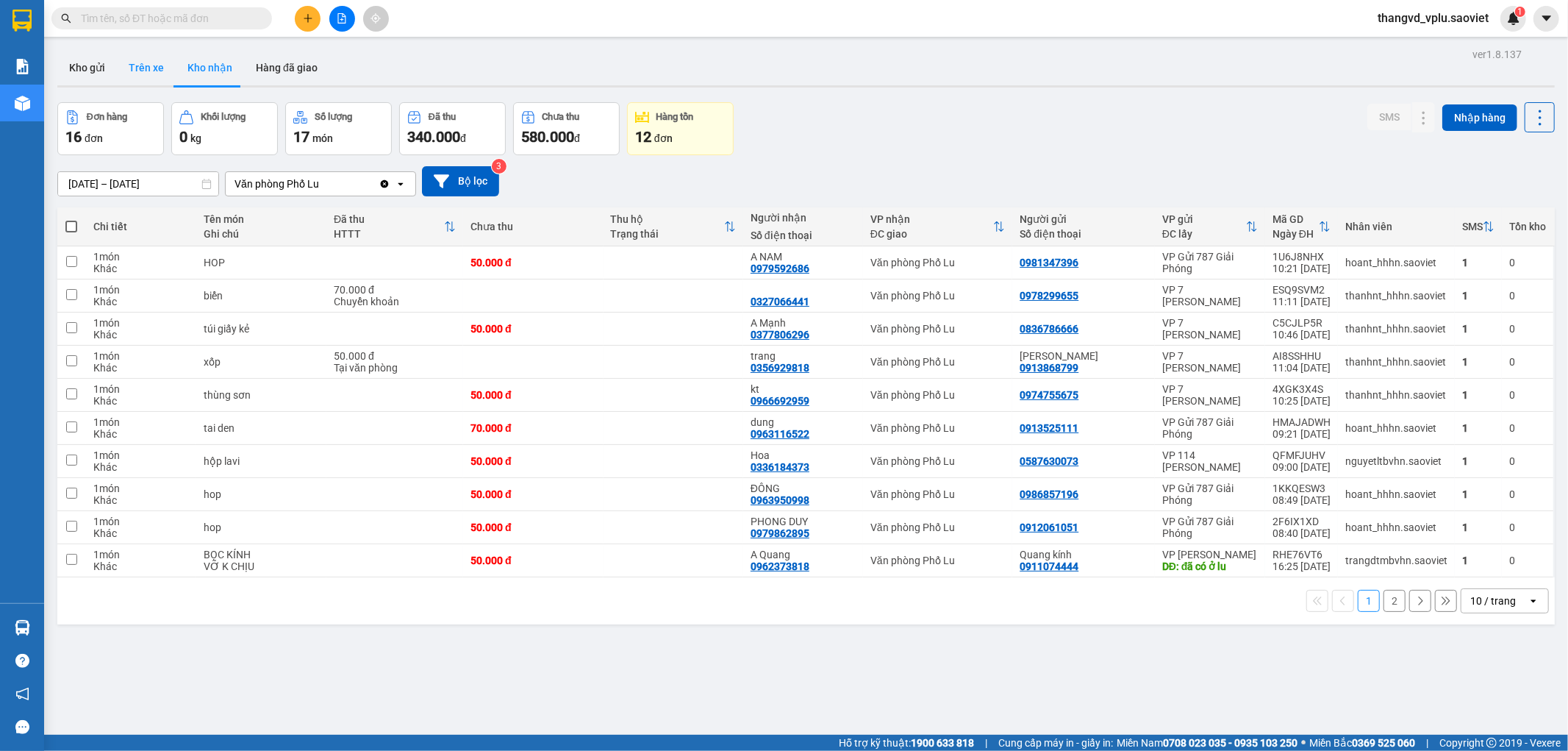
click at [153, 69] on button "Trên xe" at bounding box center [146, 67] width 59 height 35
type input "[DATE] – [DATE]"
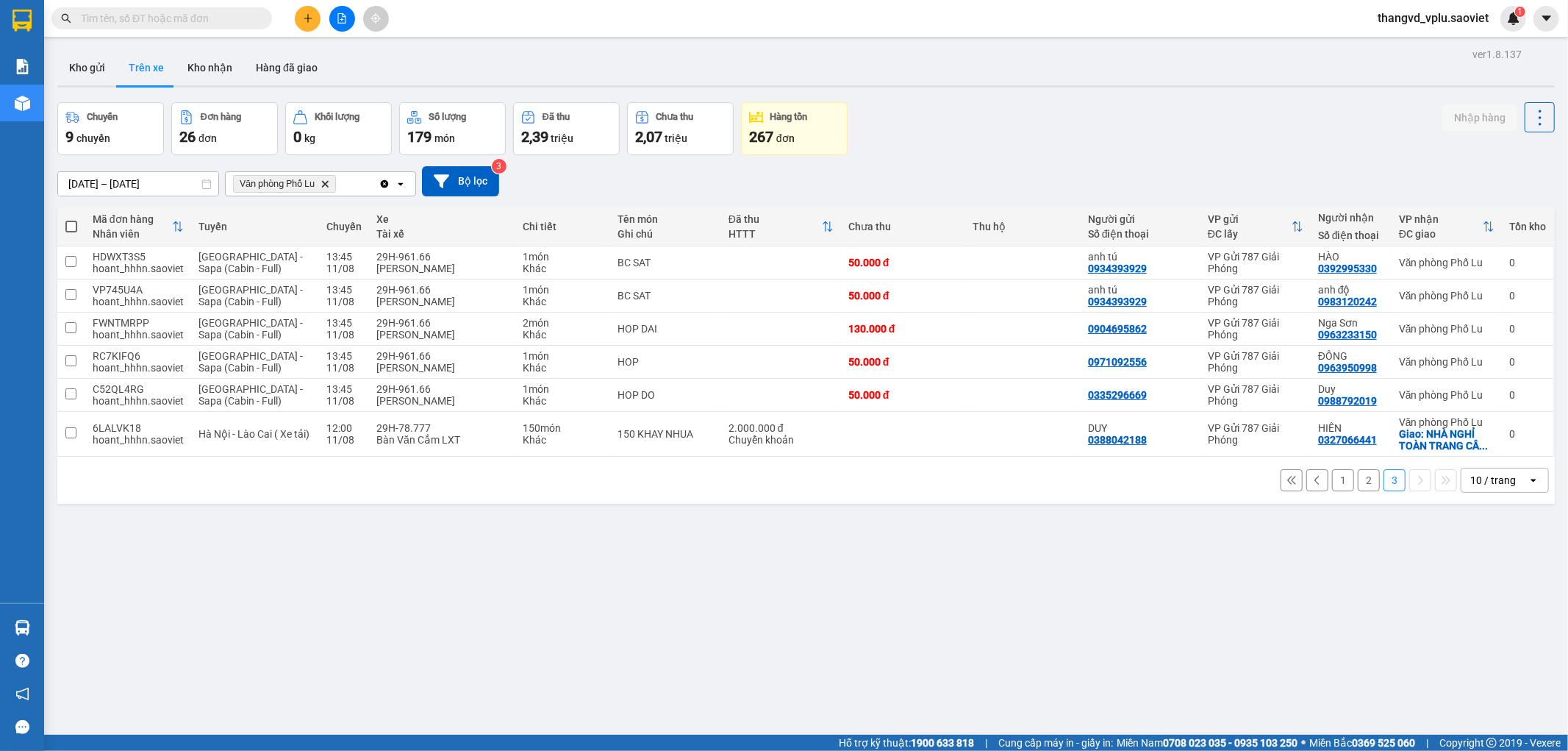
click at [1358, 483] on button "2" at bounding box center [1369, 480] width 22 height 22
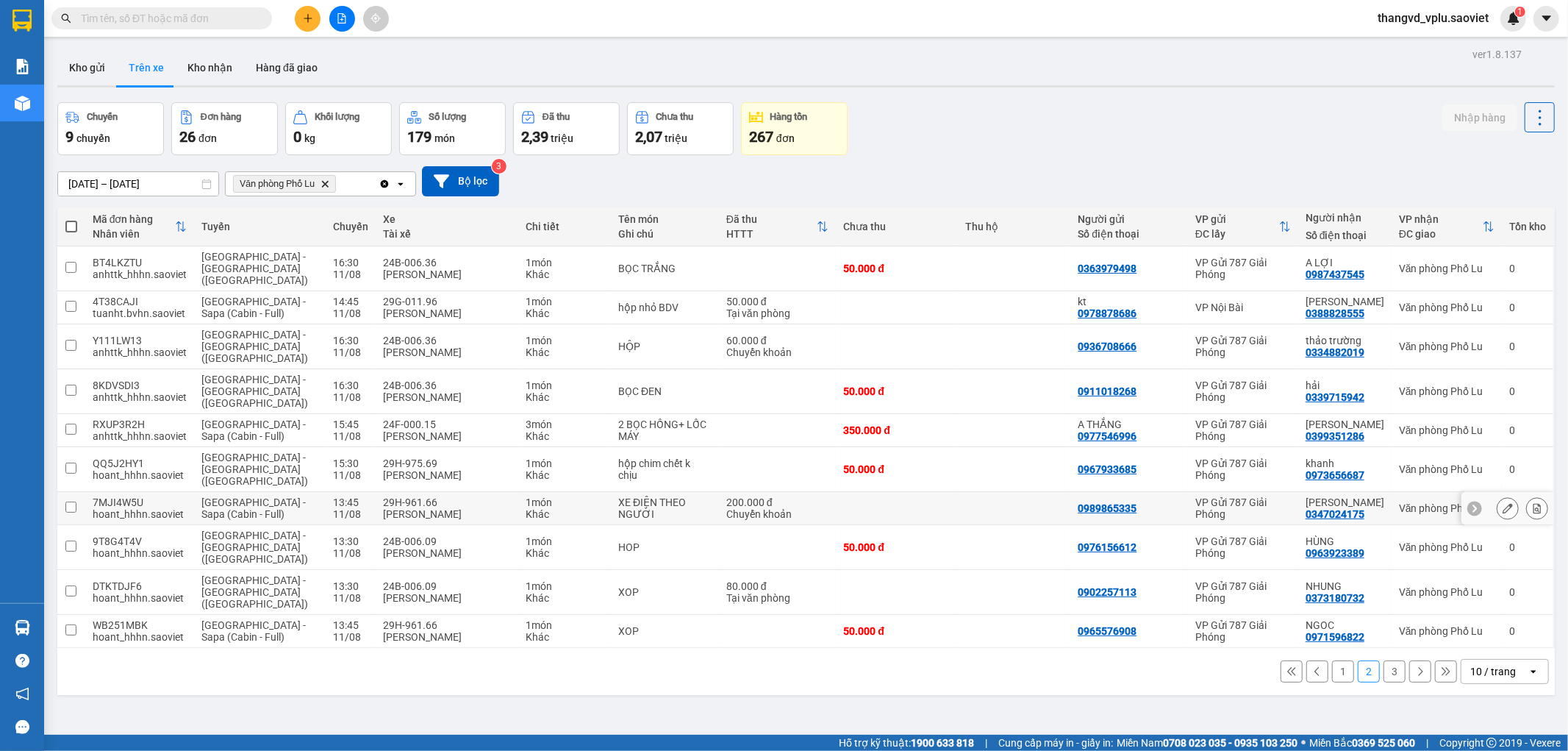
click at [726, 496] on div "200.000 đ" at bounding box center [777, 502] width 102 height 12
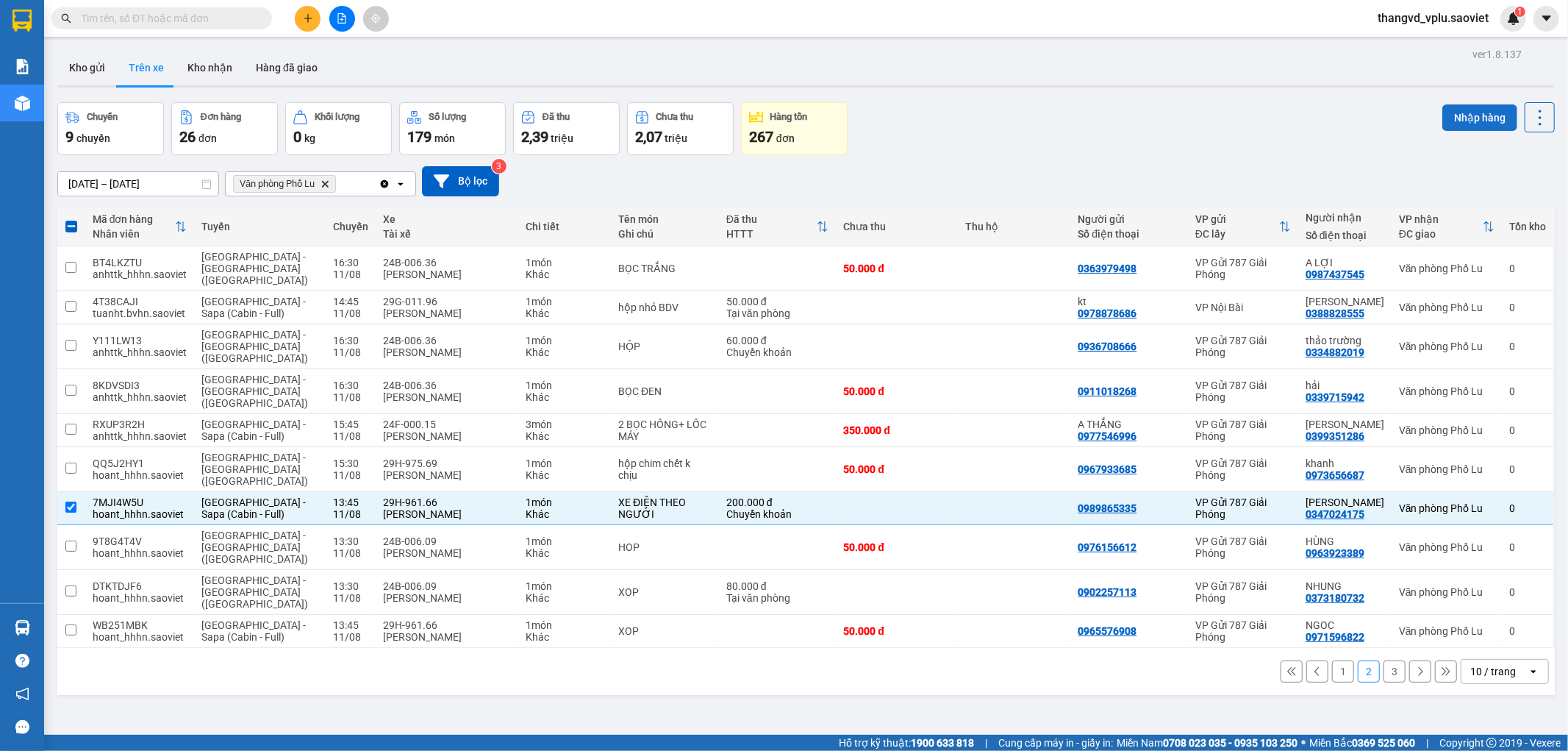
click at [1444, 119] on button "Nhập hàng" at bounding box center [1480, 117] width 75 height 26
checkbox input "false"
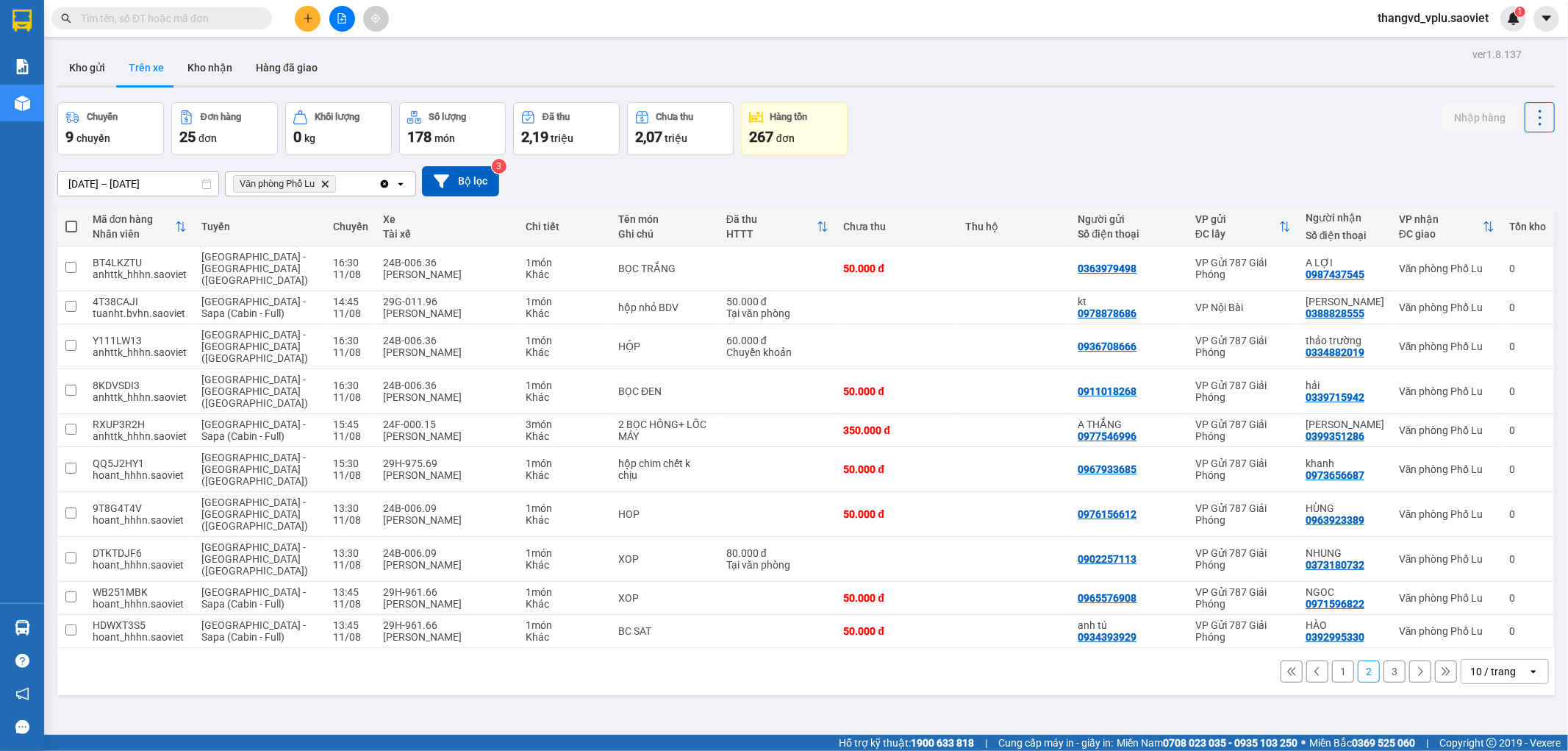
click at [1384, 660] on button "3" at bounding box center [1395, 672] width 22 height 22
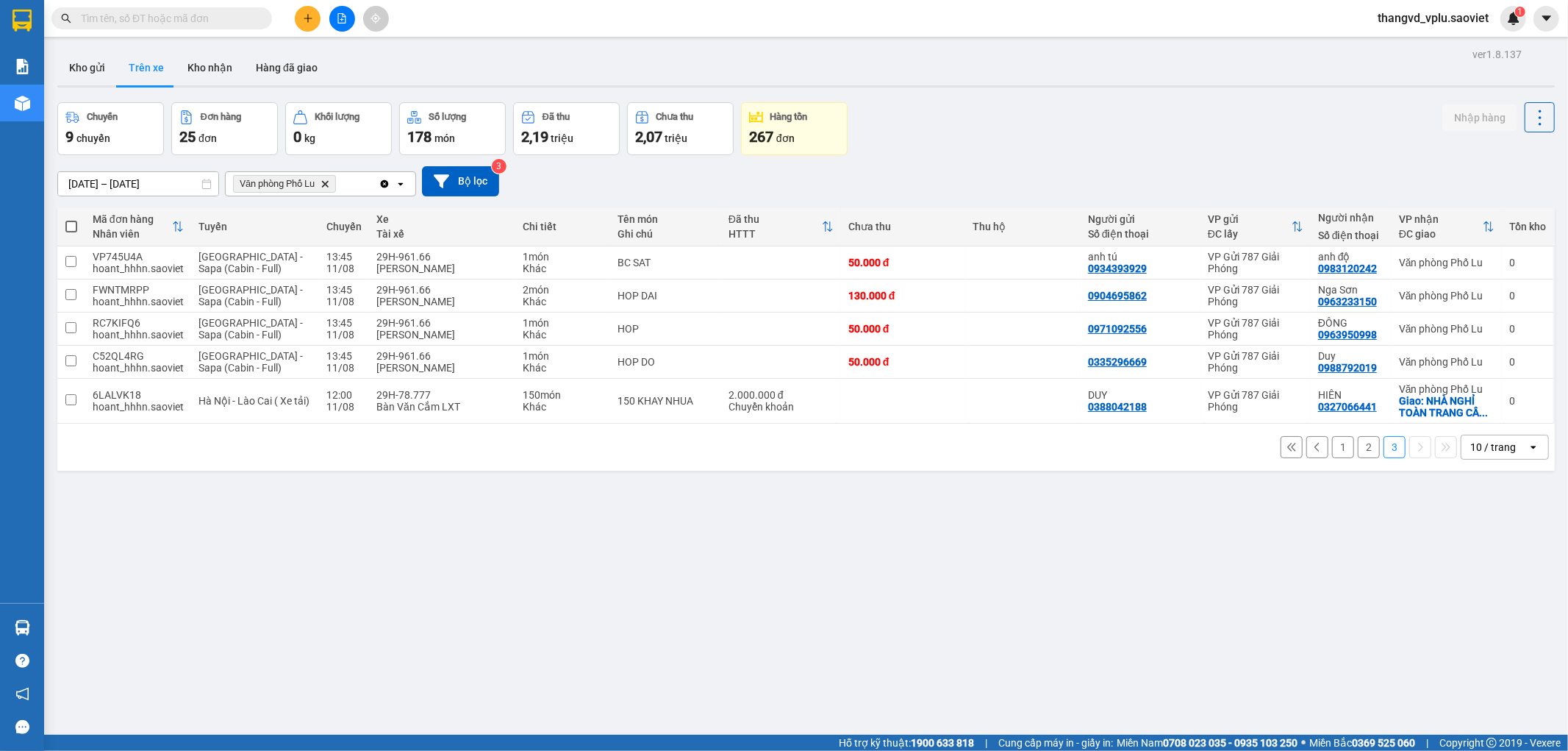
click at [1358, 452] on button "2" at bounding box center [1369, 447] width 22 height 22
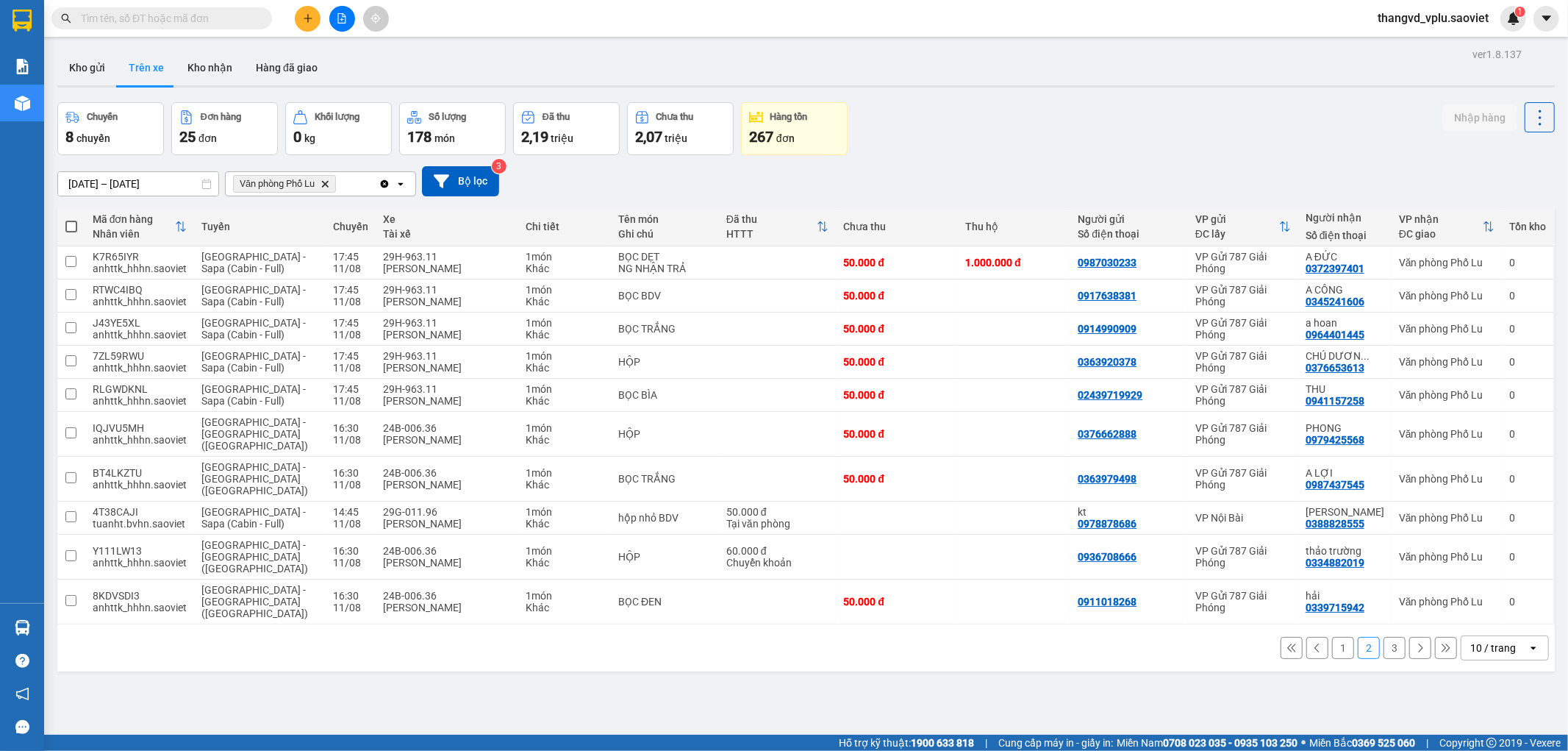
click at [1384, 637] on button "3" at bounding box center [1395, 648] width 22 height 22
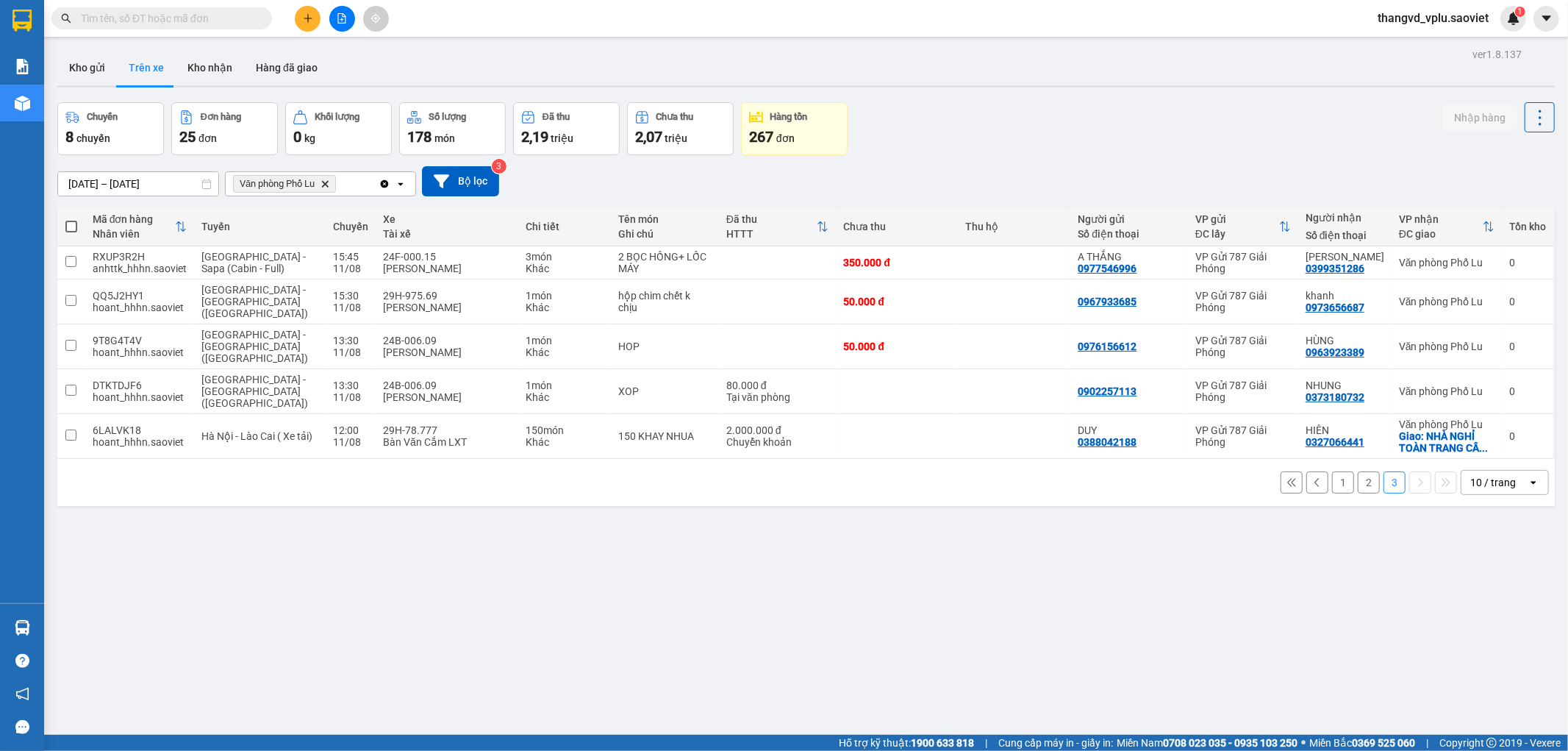
click at [1360, 472] on button "2" at bounding box center [1369, 483] width 22 height 22
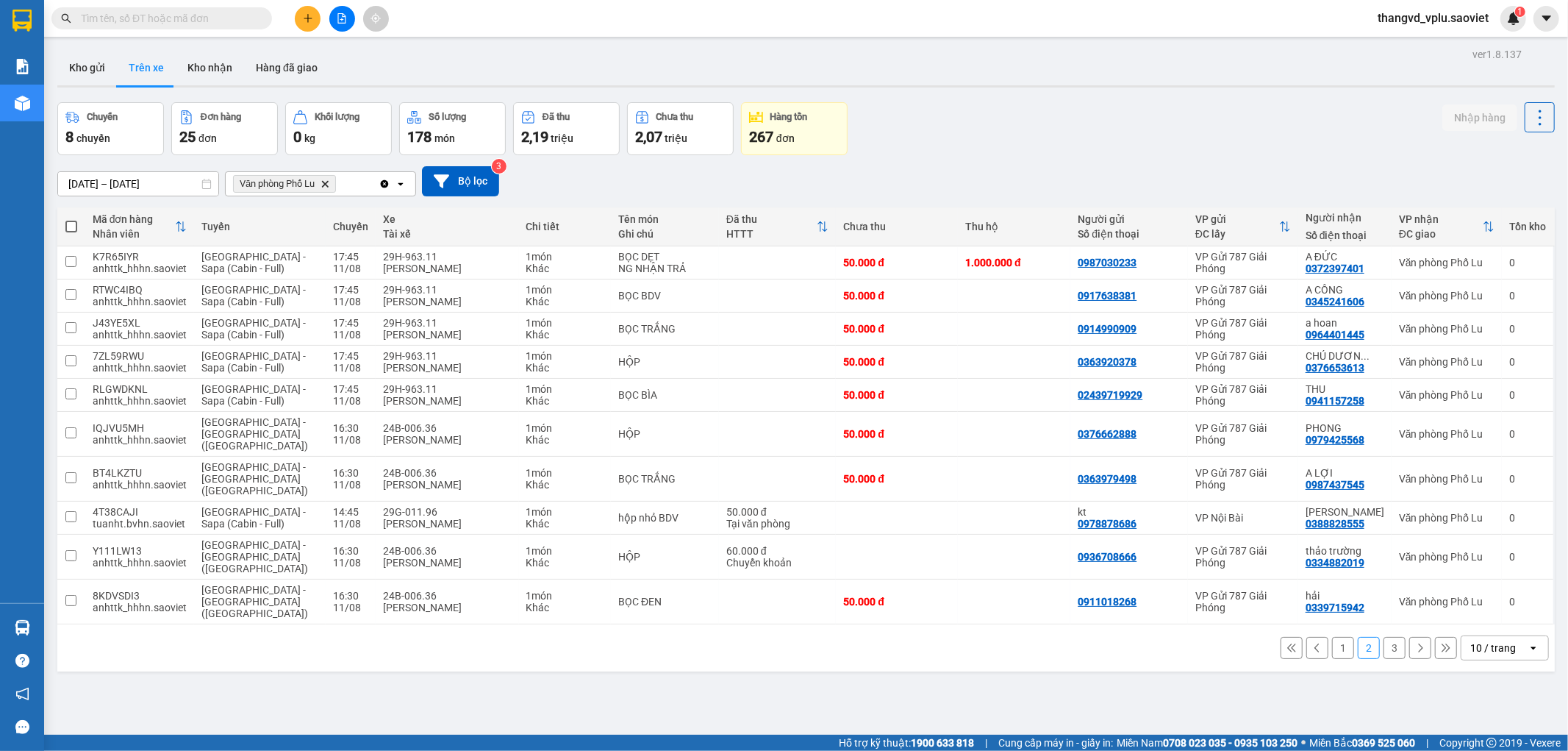
click at [1384, 637] on button "3" at bounding box center [1395, 648] width 22 height 22
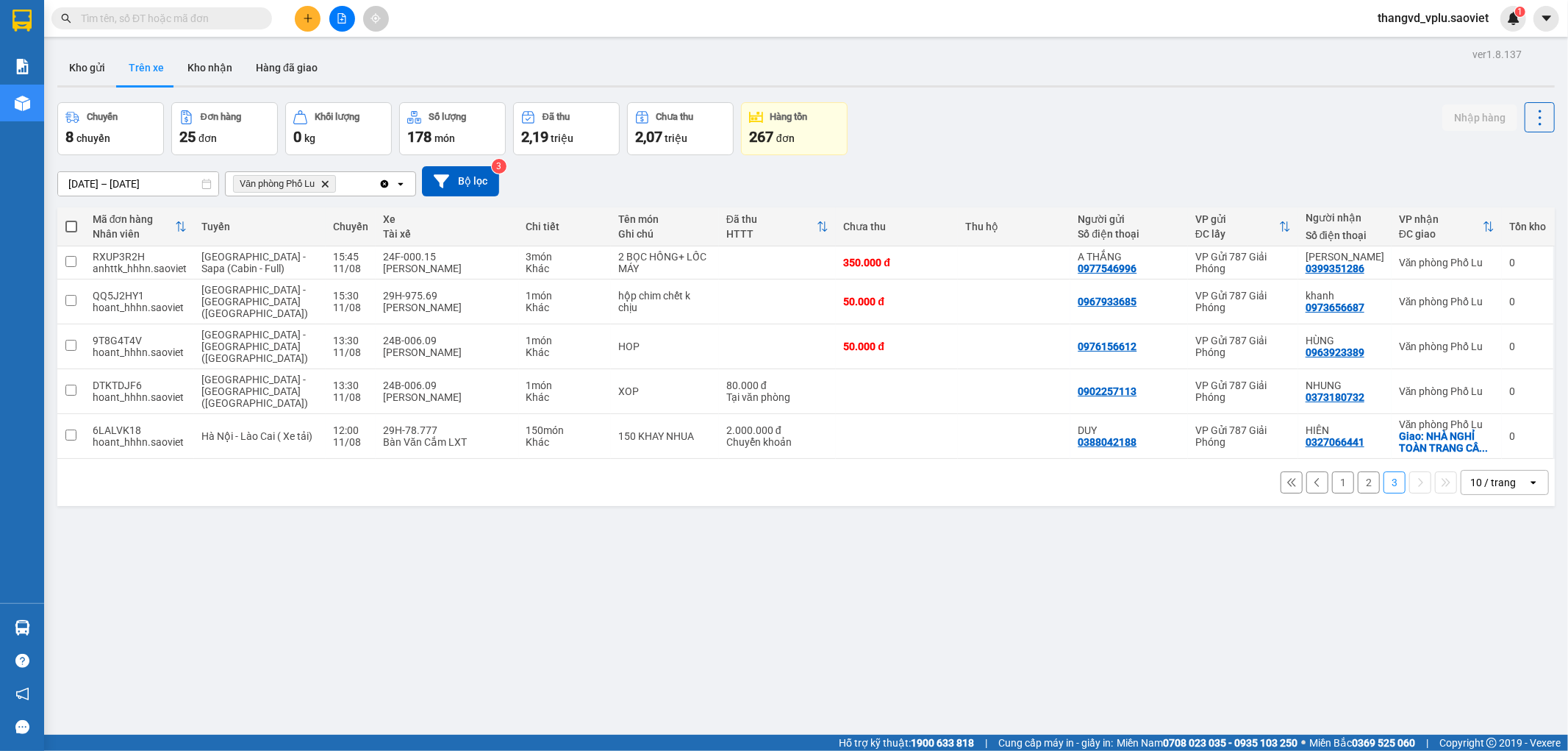
click at [172, 21] on input "text" at bounding box center [167, 18] width 173 height 16
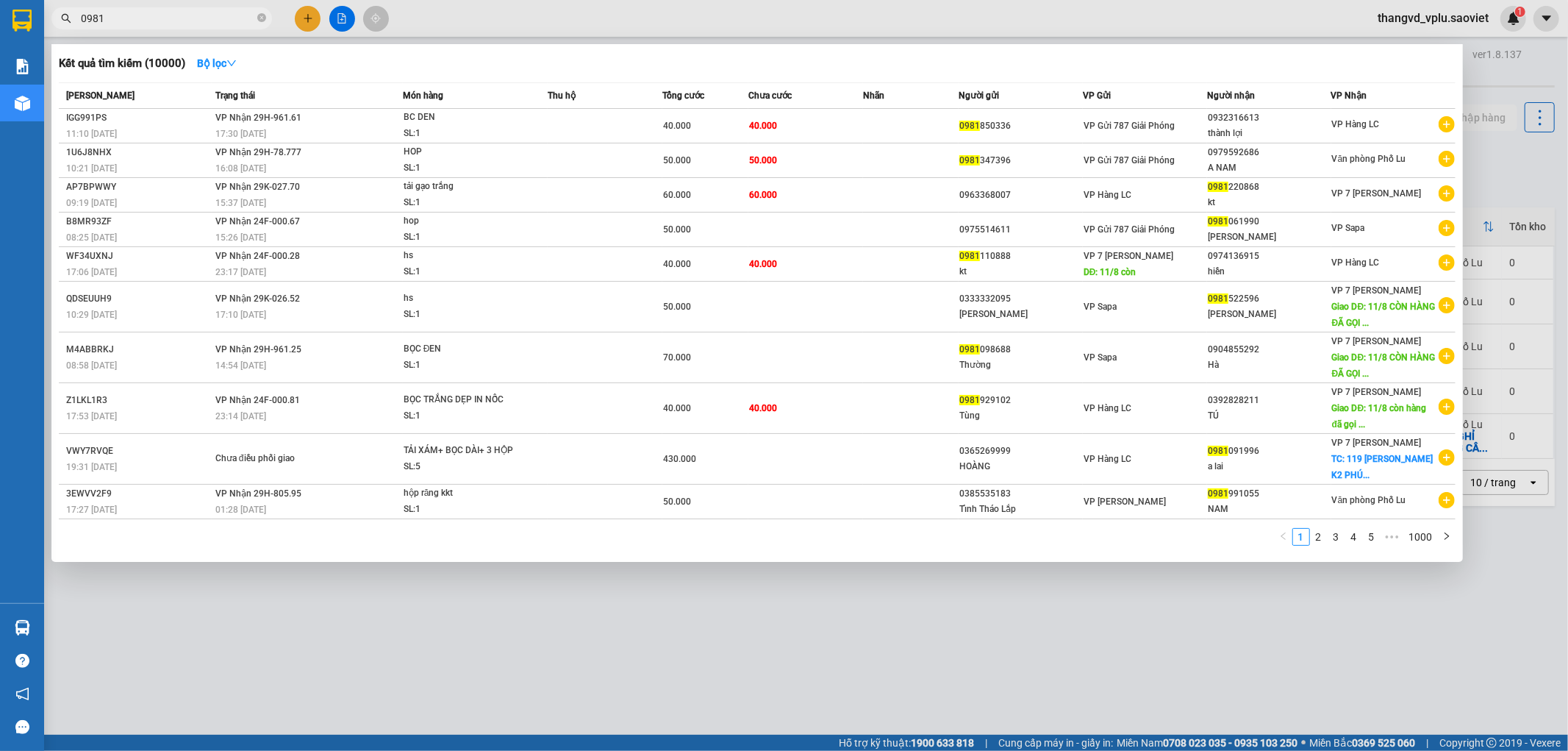
type input "0981"
click at [194, 16] on input "0981" at bounding box center [167, 18] width 173 height 16
click at [203, 17] on input "0981" at bounding box center [167, 18] width 173 height 16
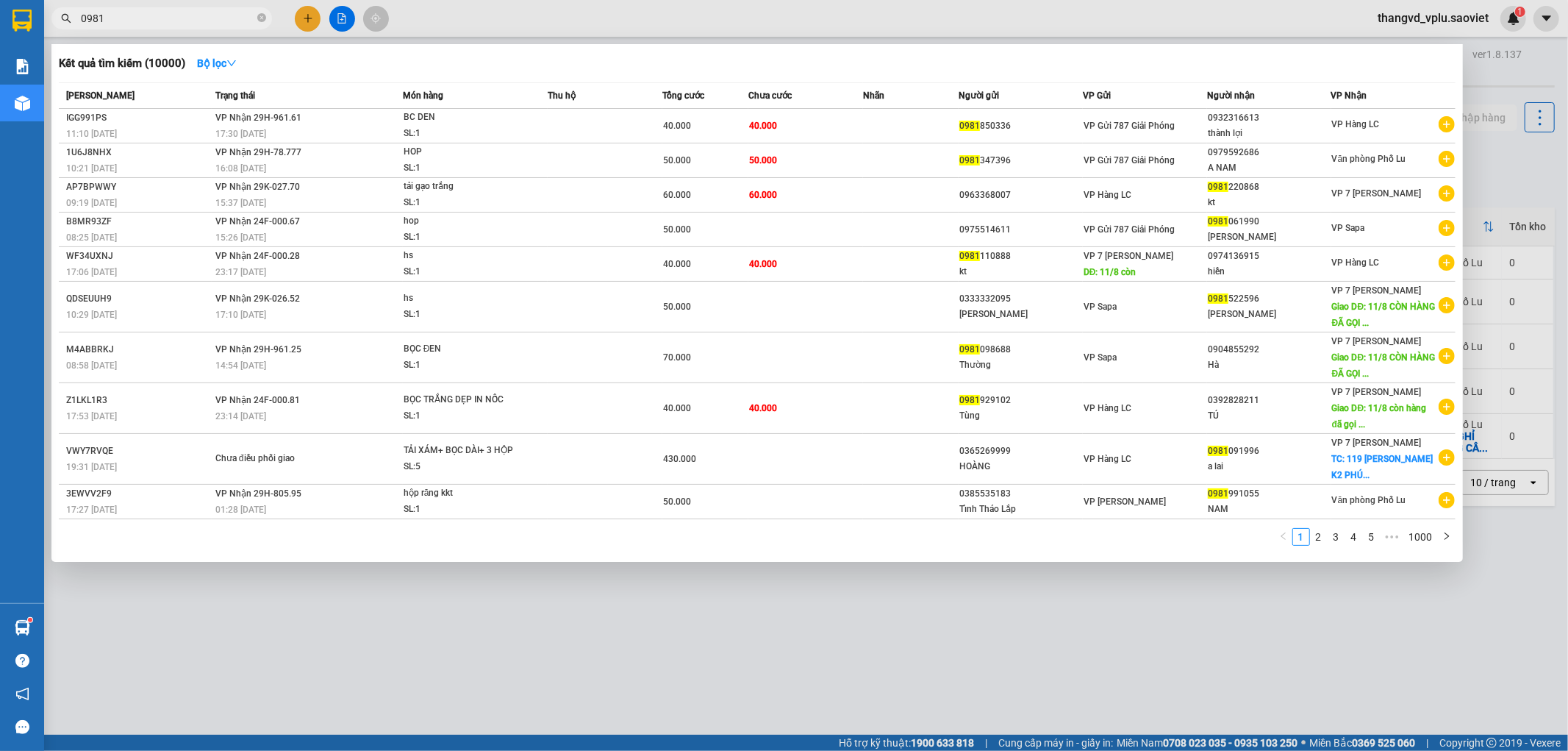
click at [203, 17] on input "0981" at bounding box center [167, 18] width 173 height 16
drag, startPoint x: 781, startPoint y: 655, endPoint x: 772, endPoint y: 642, distance: 15.8
click at [780, 654] on div at bounding box center [784, 375] width 1568 height 751
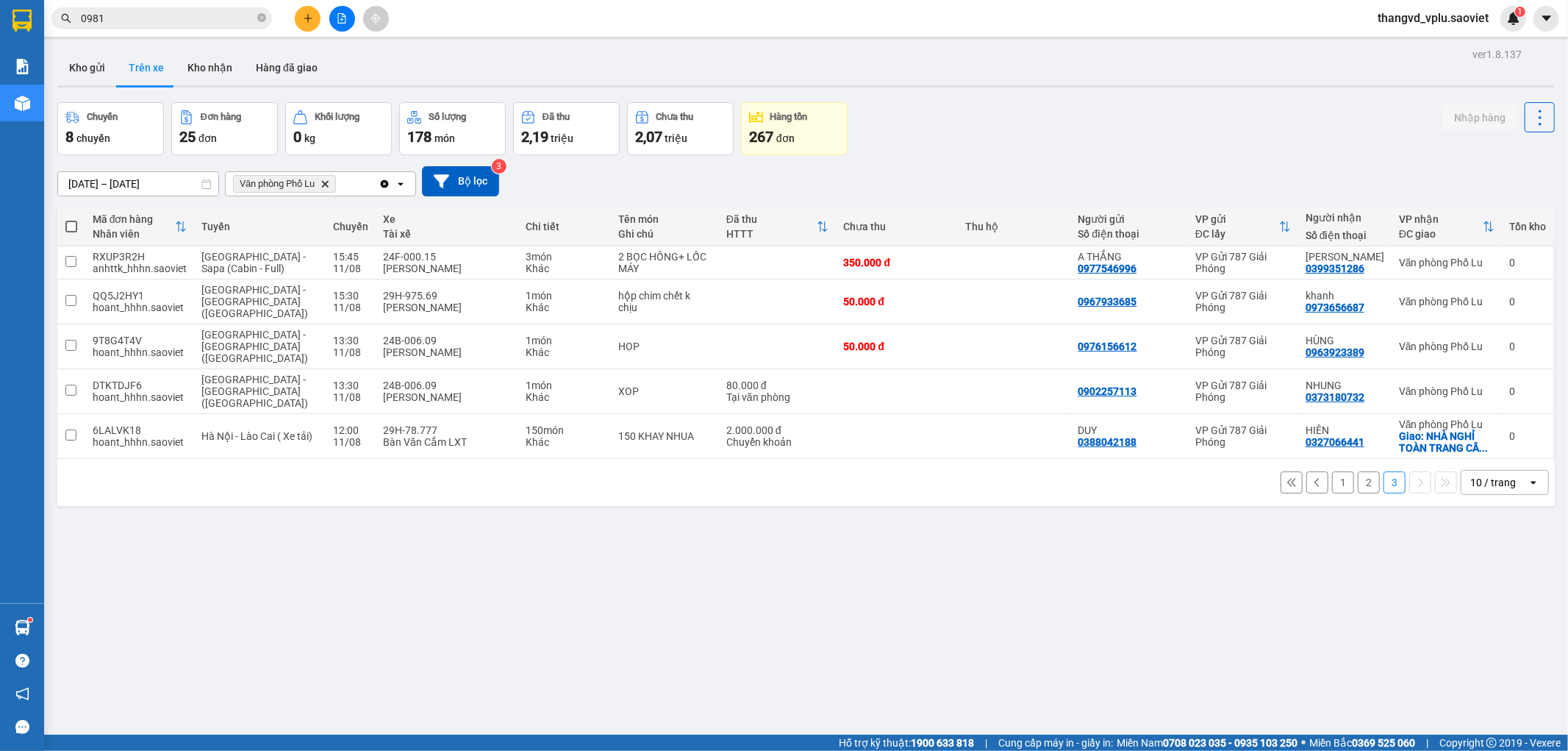
click at [1358, 472] on button "2" at bounding box center [1369, 483] width 22 height 22
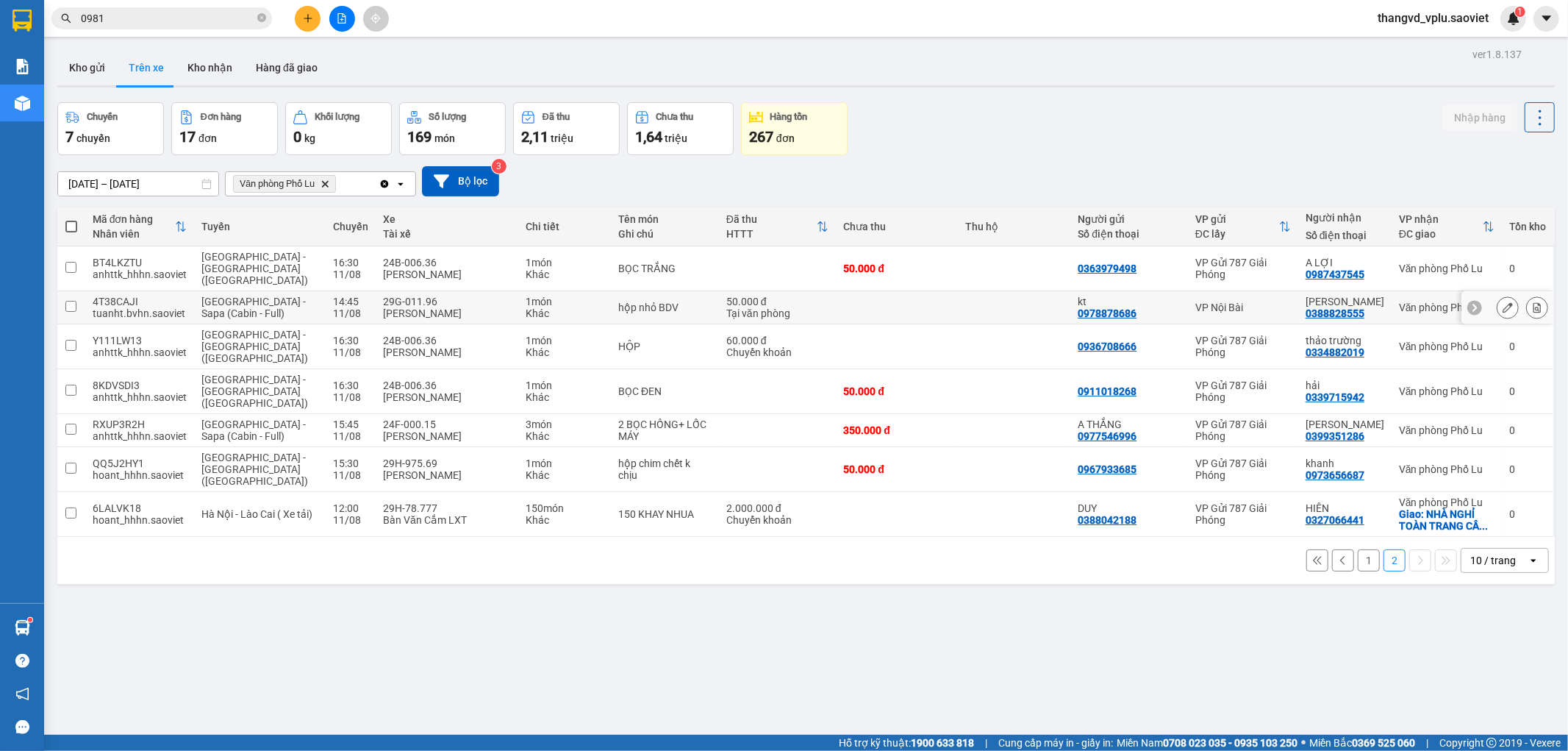
click at [452, 308] on div "[PERSON_NAME]" at bounding box center [447, 314] width 129 height 12
checkbox input "true"
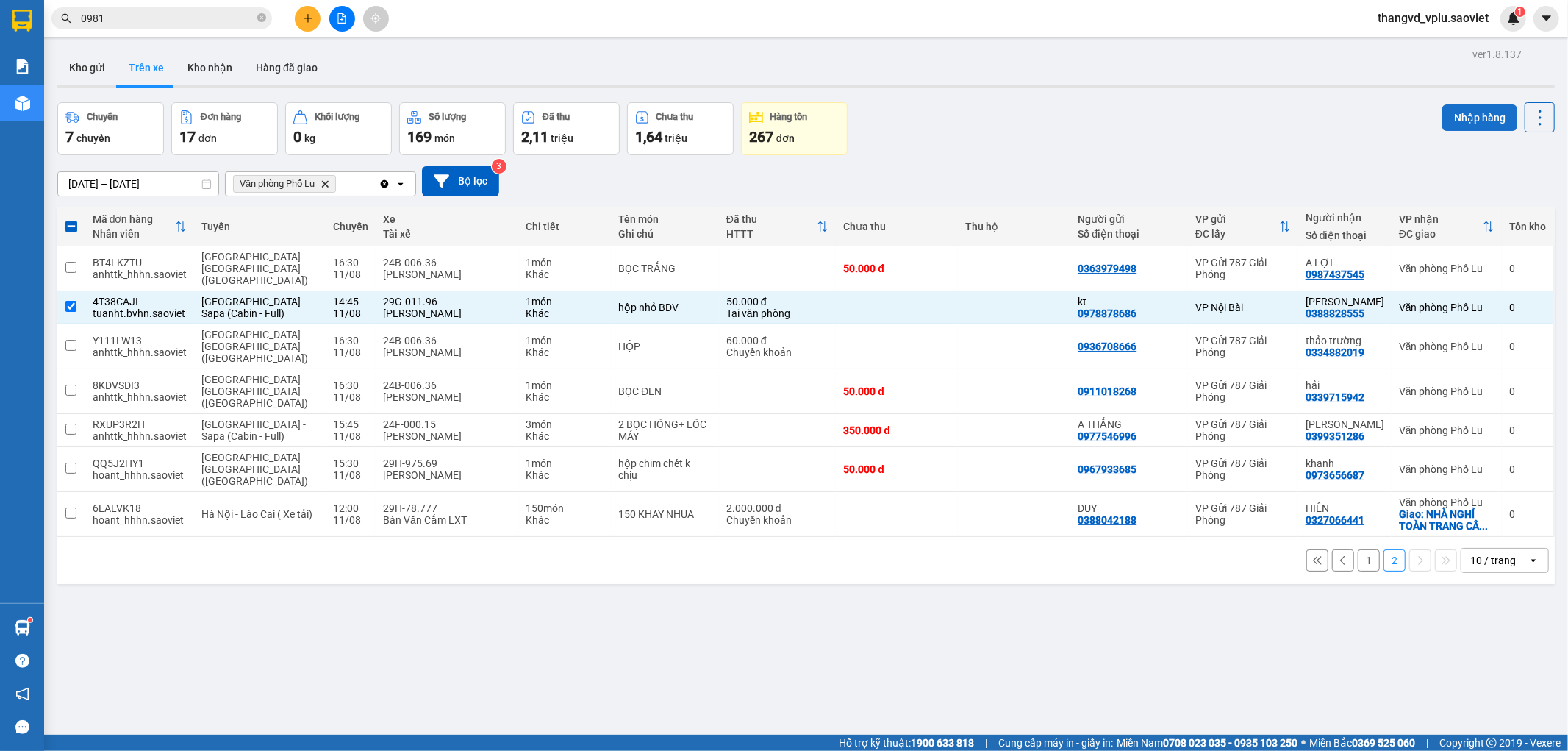
click at [1449, 108] on button "Nhập hàng" at bounding box center [1480, 117] width 75 height 26
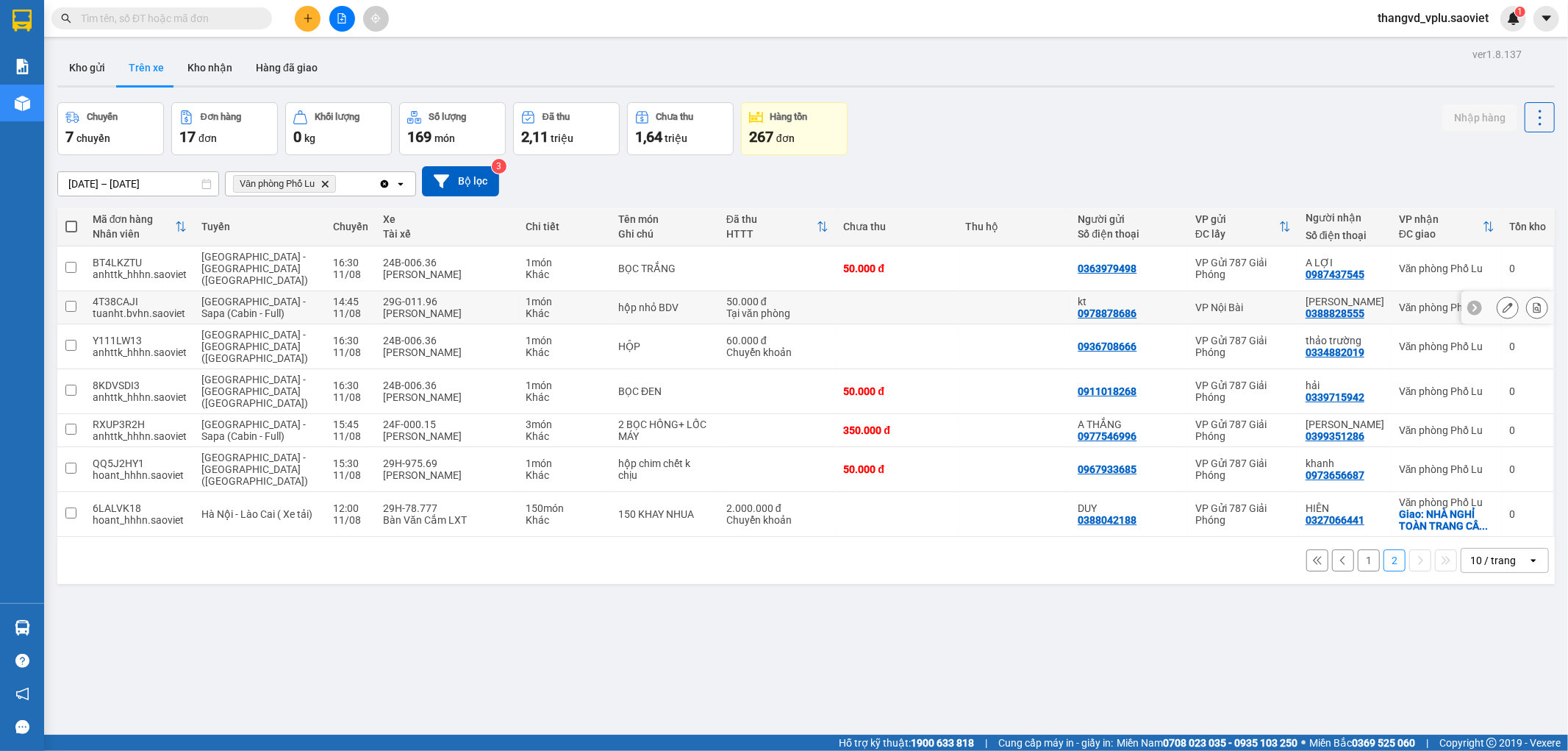
drag, startPoint x: 642, startPoint y: 295, endPoint x: 1219, endPoint y: 237, distance: 579.9
click at [644, 302] on div "hộp nhỏ BDV" at bounding box center [664, 308] width 93 height 12
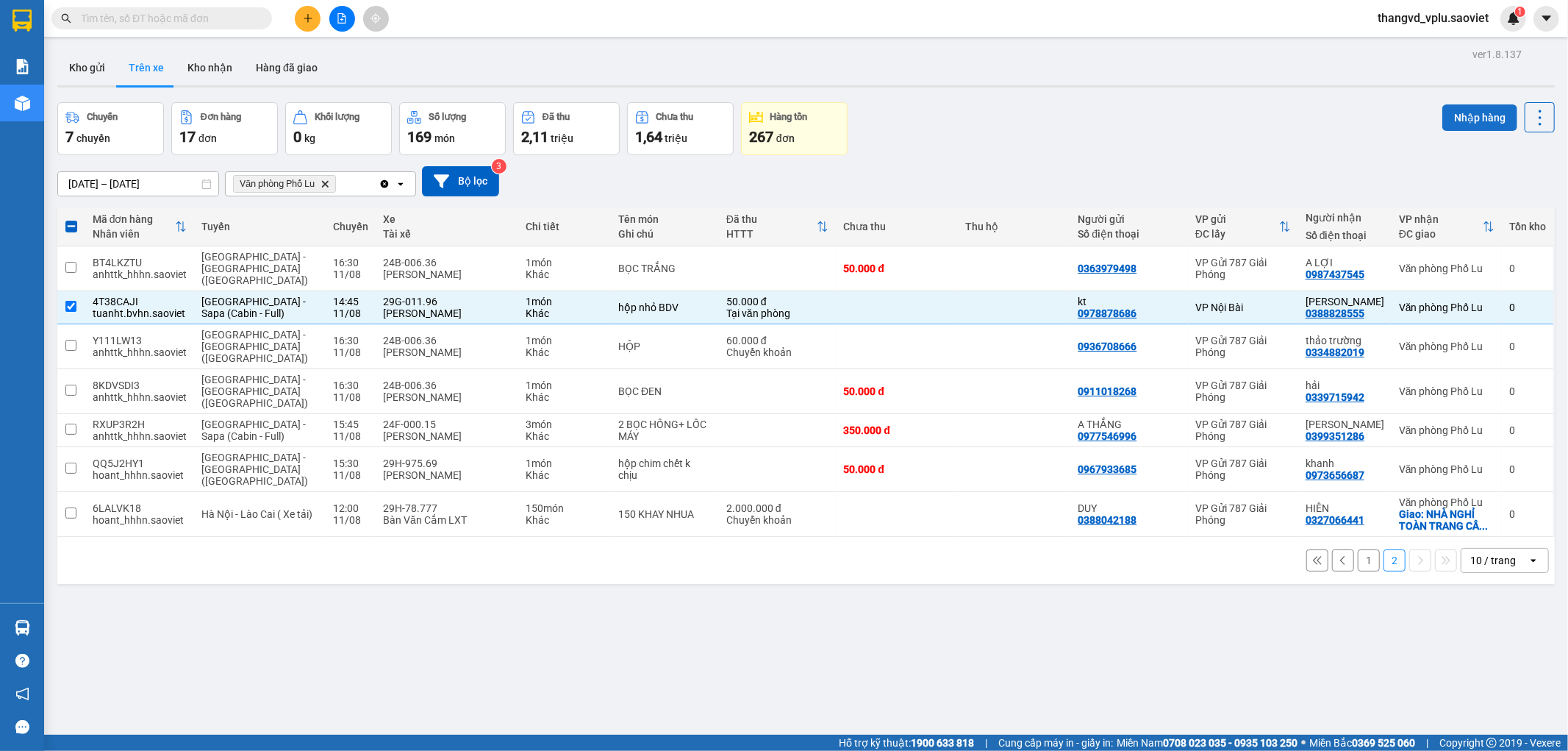
click at [1442, 119] on button "Nhập hàng" at bounding box center [1480, 117] width 75 height 26
checkbox input "false"
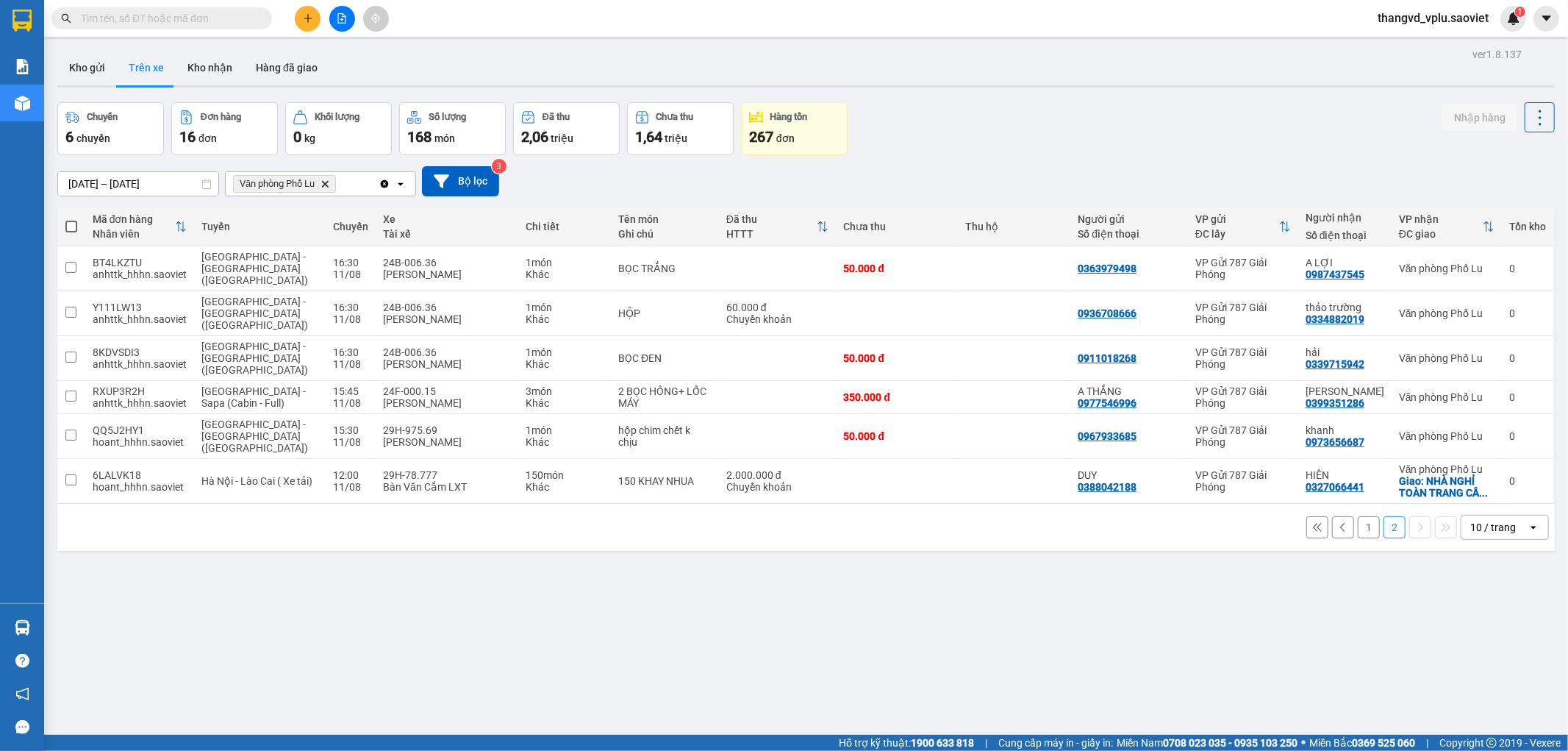
click at [1358, 516] on button "1" at bounding box center [1369, 527] width 22 height 22
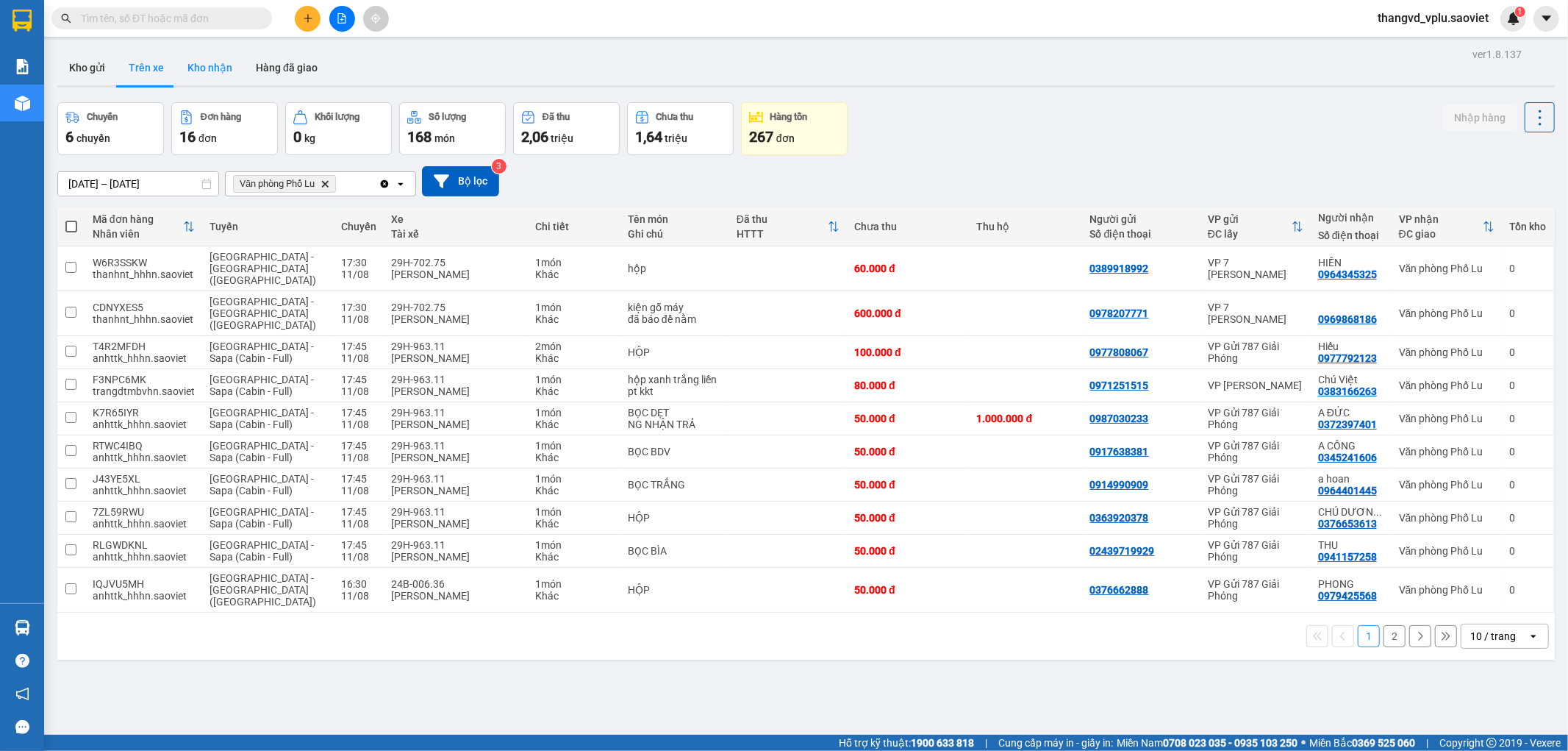
click at [199, 64] on button "Kho nhận" at bounding box center [210, 67] width 68 height 35
type input "[DATE] – [DATE]"
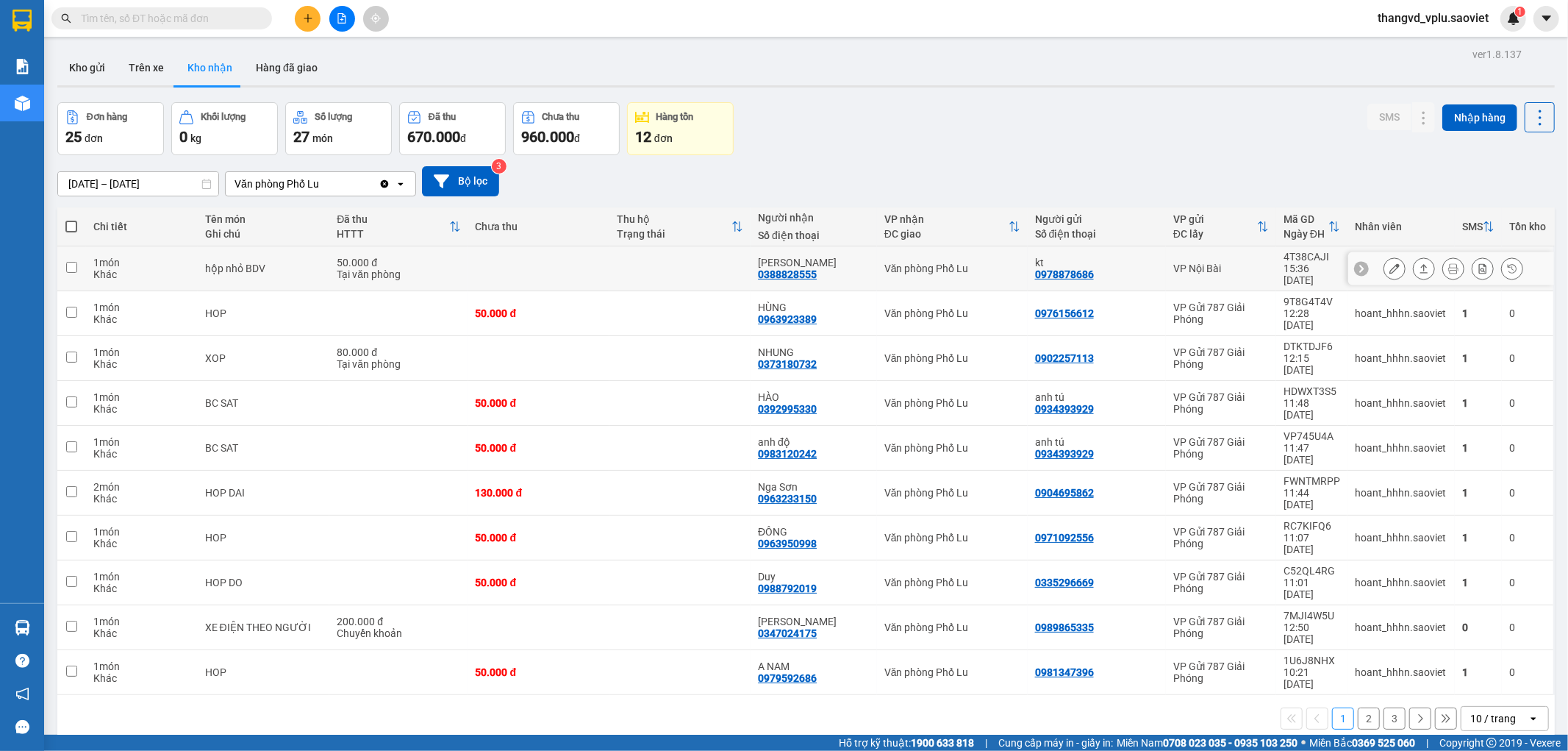
drag, startPoint x: 423, startPoint y: 259, endPoint x: 1215, endPoint y: 155, distance: 798.8
click at [440, 259] on div "50.000 đ" at bounding box center [398, 262] width 124 height 12
checkbox input "true"
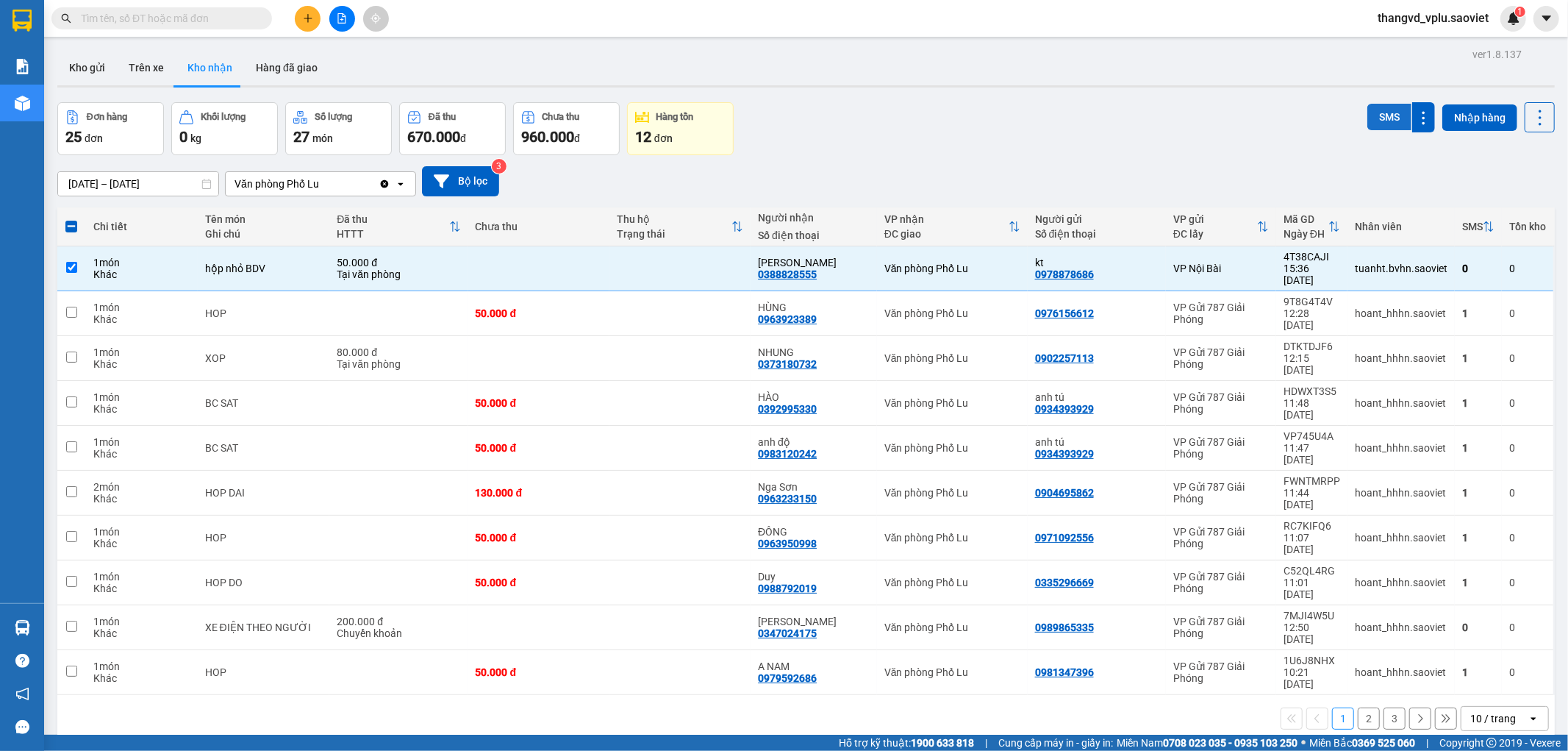
click at [1367, 119] on button "SMS" at bounding box center [1390, 116] width 44 height 26
